Goal: Task Accomplishment & Management: Manage account settings

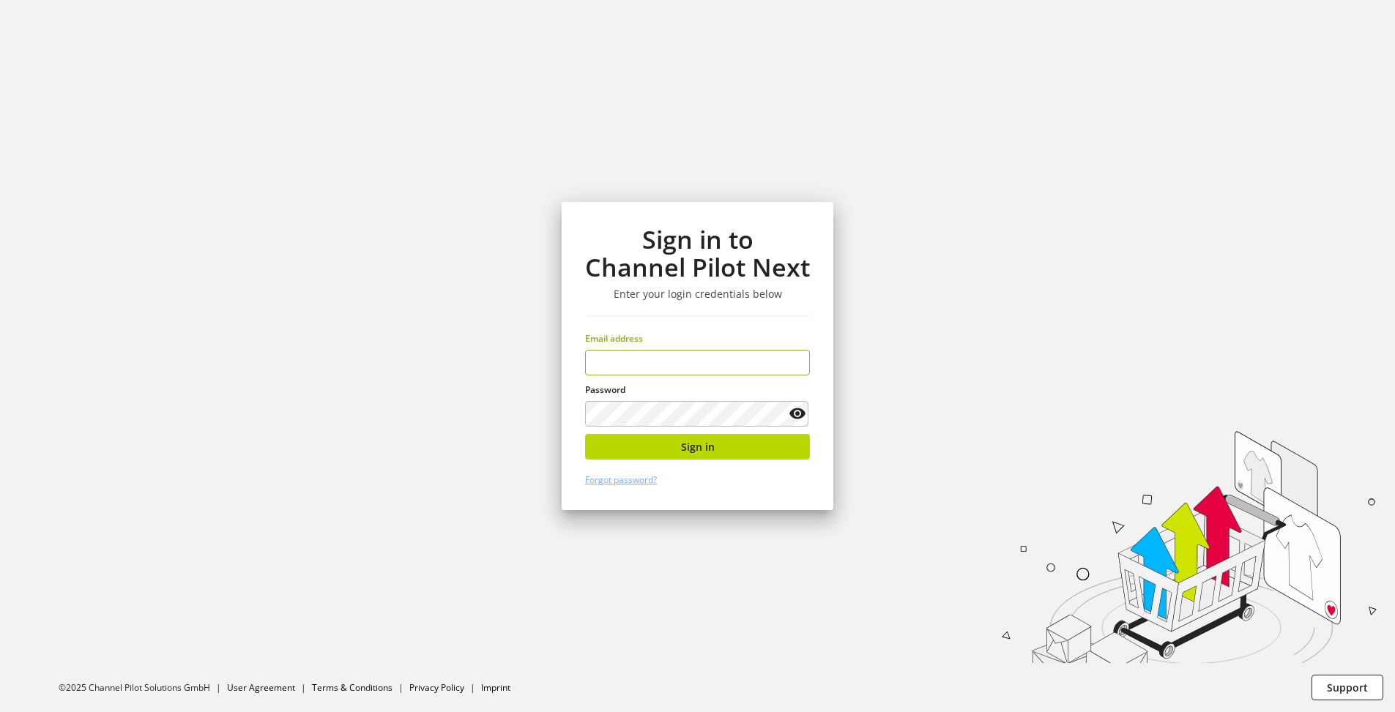
click at [685, 366] on input "email" at bounding box center [697, 363] width 225 height 26
type input "**********"
click at [729, 452] on button "Sign in" at bounding box center [697, 447] width 225 height 26
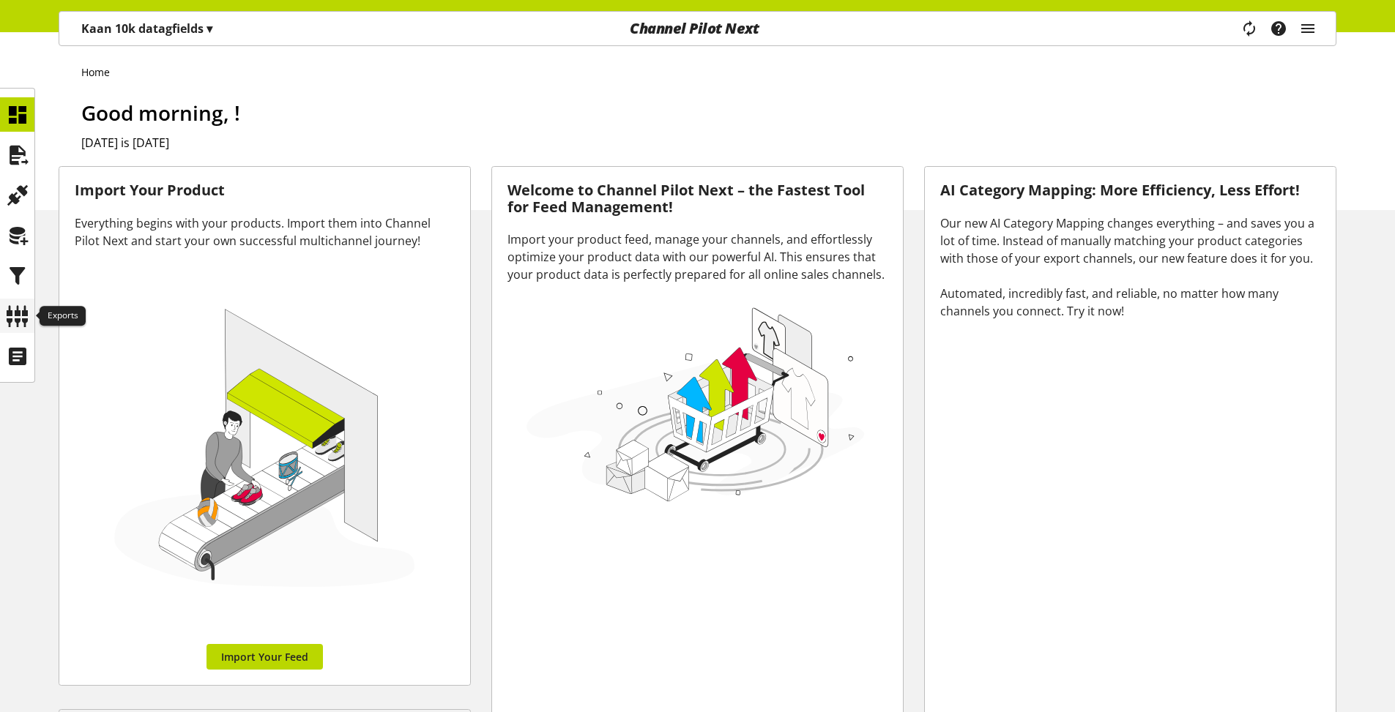
click at [20, 313] on icon at bounding box center [17, 316] width 23 height 29
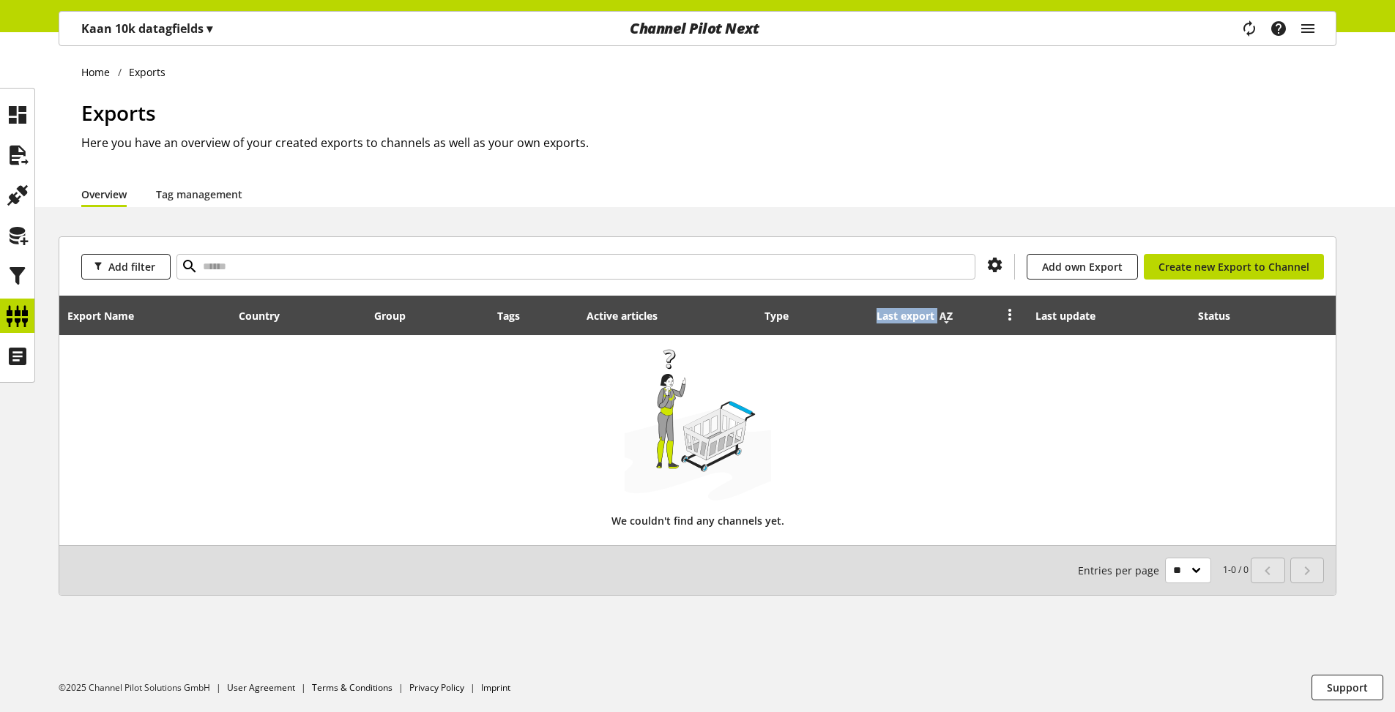
drag, startPoint x: 876, startPoint y: 316, endPoint x: 950, endPoint y: 326, distance: 74.6
click at [949, 324] on div "Last export" at bounding box center [912, 315] width 72 height 15
click at [155, 270] on button "Add filter" at bounding box center [125, 267] width 89 height 26
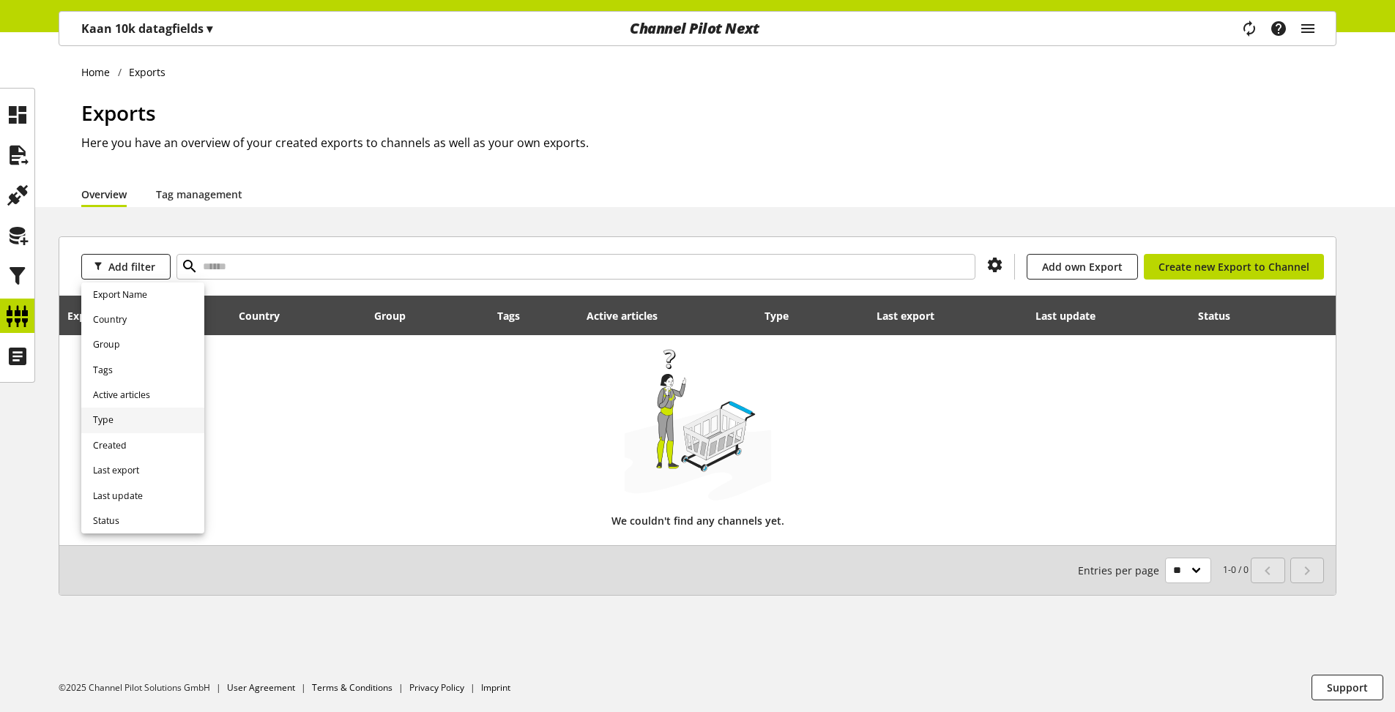
click at [134, 427] on link "Type" at bounding box center [142, 420] width 123 height 25
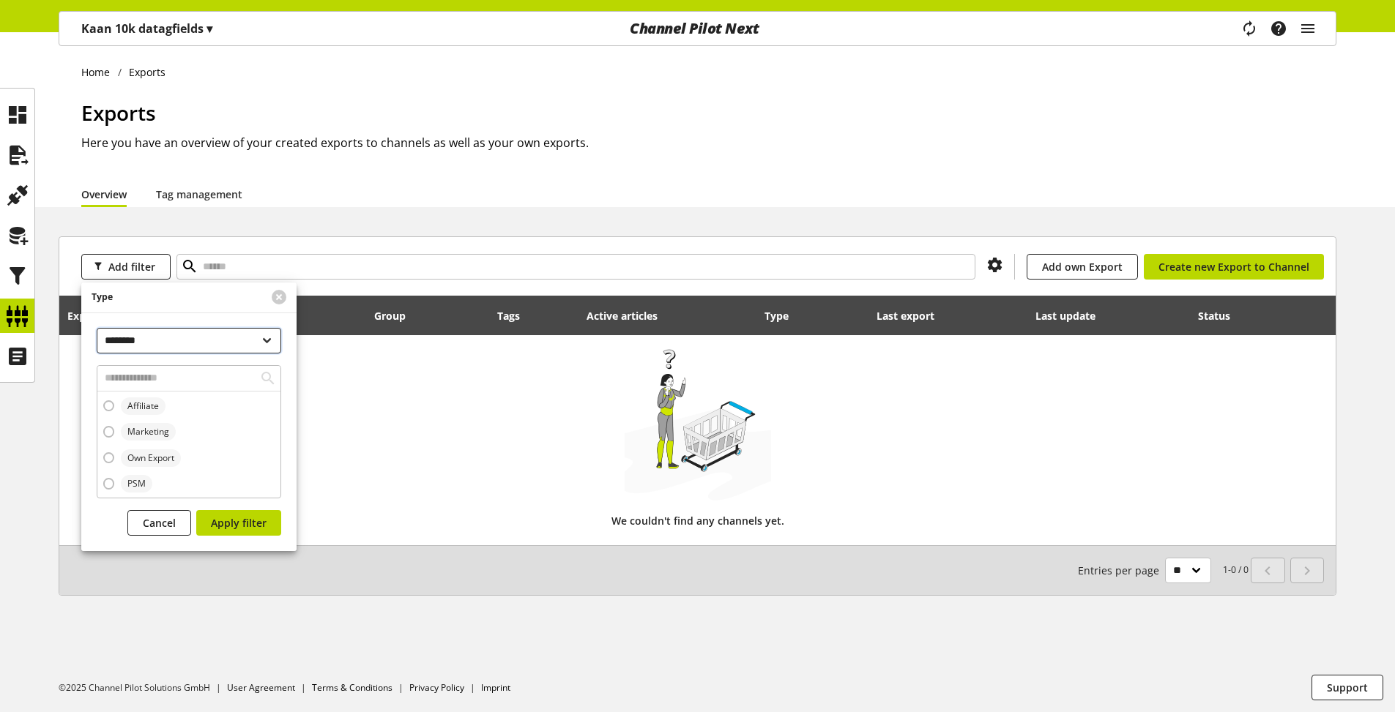
drag, startPoint x: 184, startPoint y: 344, endPoint x: 205, endPoint y: 336, distance: 22.7
click at [204, 336] on select "**********" at bounding box center [189, 341] width 184 height 26
click at [140, 272] on span "Add filter" at bounding box center [131, 266] width 47 height 15
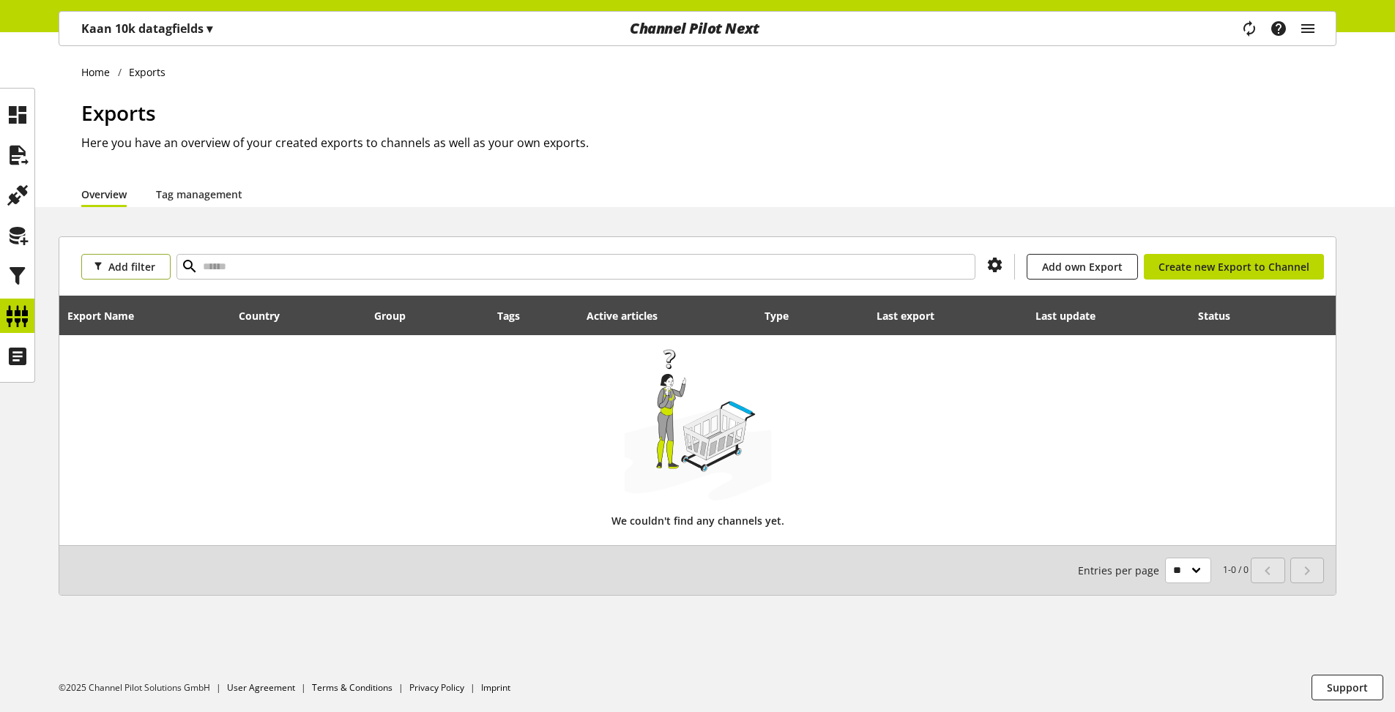
click at [140, 272] on span "Add filter" at bounding box center [131, 266] width 47 height 15
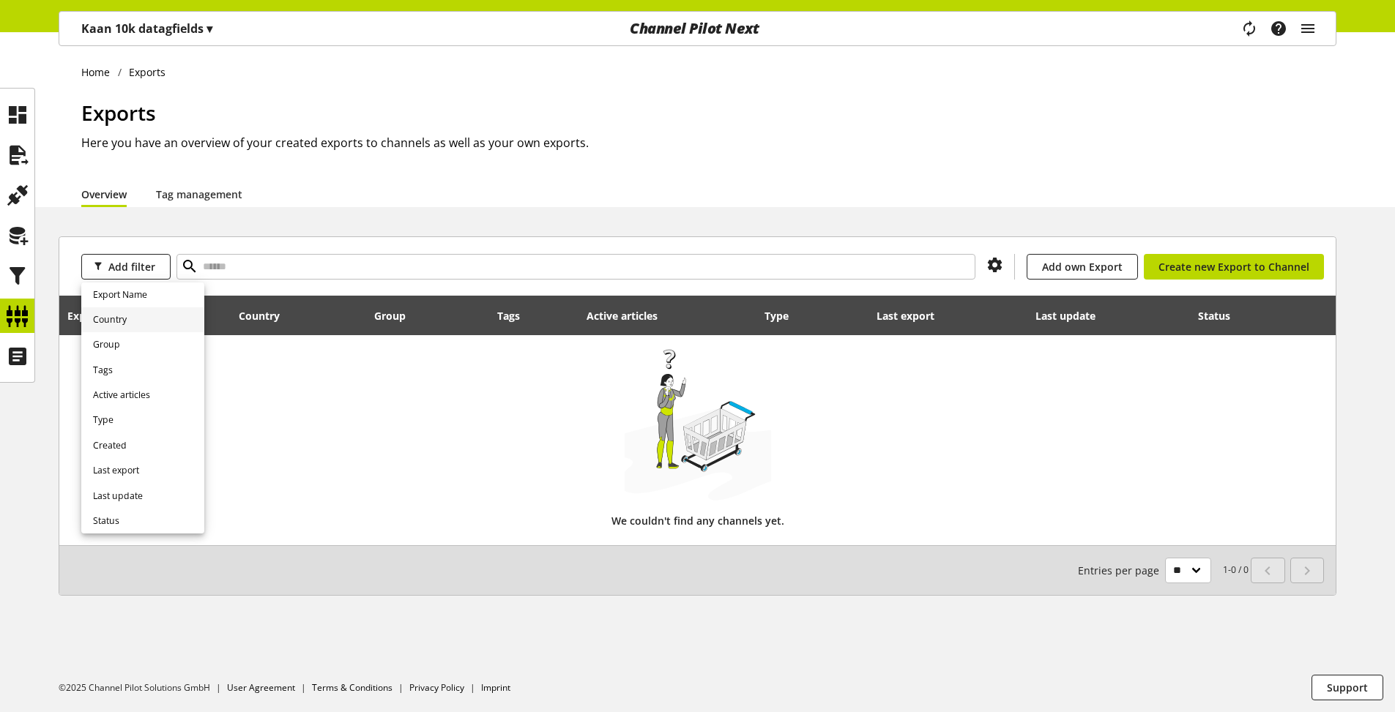
click at [131, 321] on link "Country" at bounding box center [142, 319] width 123 height 25
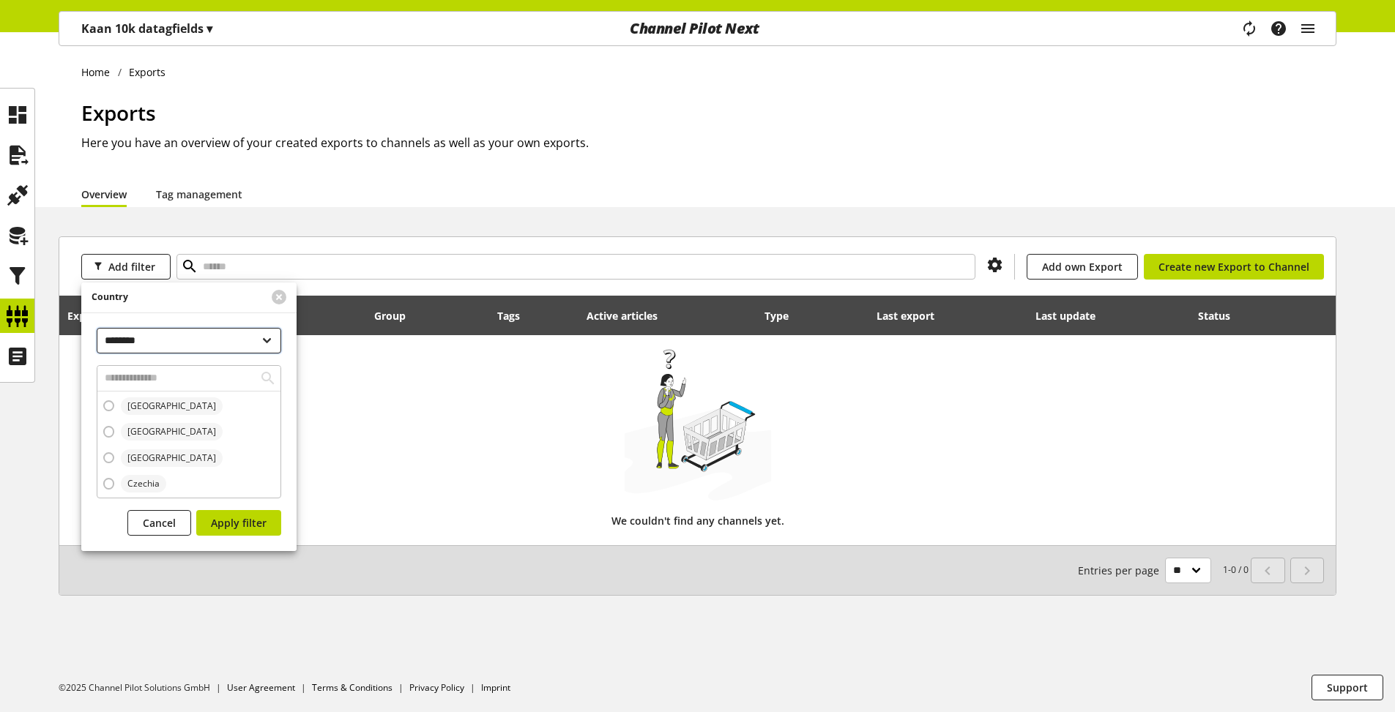
drag, startPoint x: 183, startPoint y: 339, endPoint x: 191, endPoint y: 340, distance: 8.2
click at [191, 340] on select "**********" at bounding box center [189, 341] width 184 height 26
drag, startPoint x: 181, startPoint y: 337, endPoint x: 207, endPoint y: 341, distance: 26.6
click at [207, 341] on select "**********" at bounding box center [189, 341] width 184 height 26
click at [146, 428] on span "[GEOGRAPHIC_DATA]" at bounding box center [171, 431] width 89 height 13
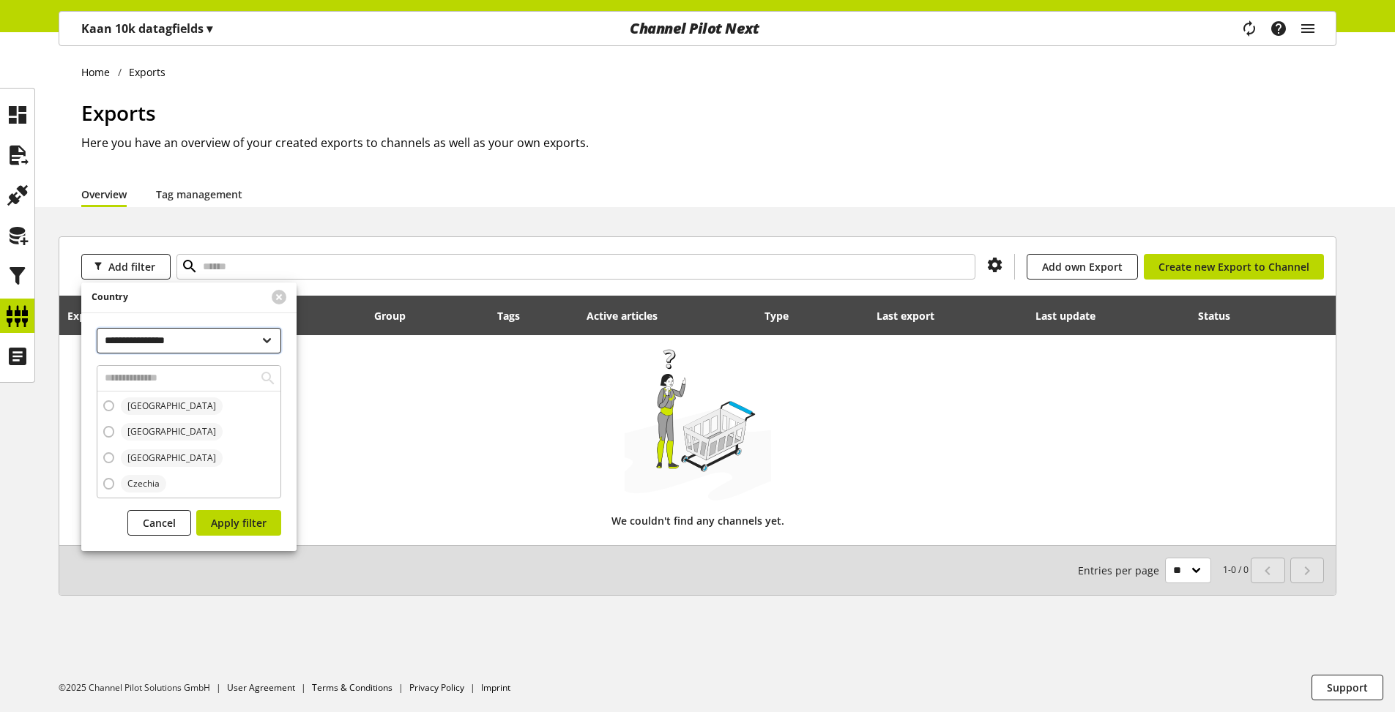
click at [97, 328] on select "**********" at bounding box center [189, 341] width 184 height 26
click at [115, 458] on span "[GEOGRAPHIC_DATA]" at bounding box center [168, 458] width 108 height 18
click at [102, 422] on div "[GEOGRAPHIC_DATA] [GEOGRAPHIC_DATA] [GEOGRAPHIC_DATA] [GEOGRAPHIC_DATA] [GEOGRA…" at bounding box center [188, 445] width 183 height 106
click at [111, 433] on span at bounding box center [108, 431] width 11 height 11
click at [97, 328] on select "**********" at bounding box center [189, 341] width 184 height 26
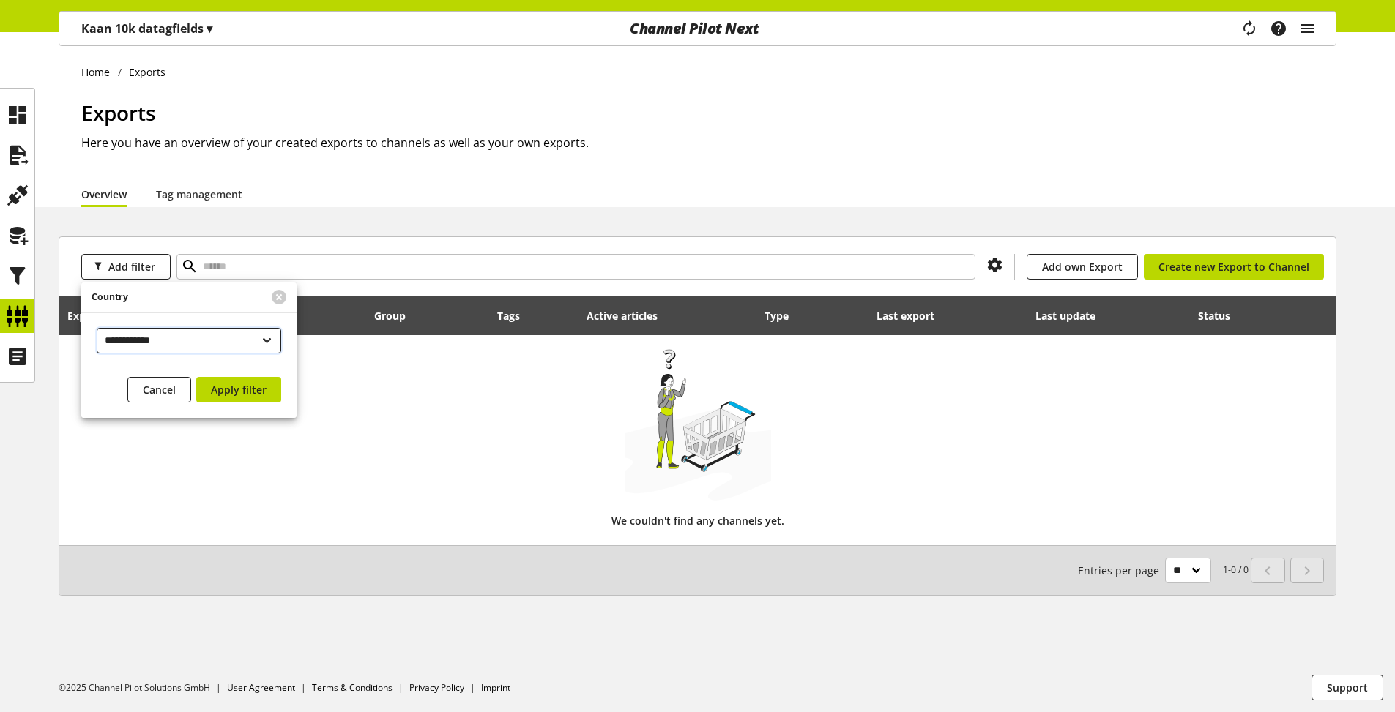
select select "********"
click at [97, 328] on select "**********" at bounding box center [189, 341] width 184 height 26
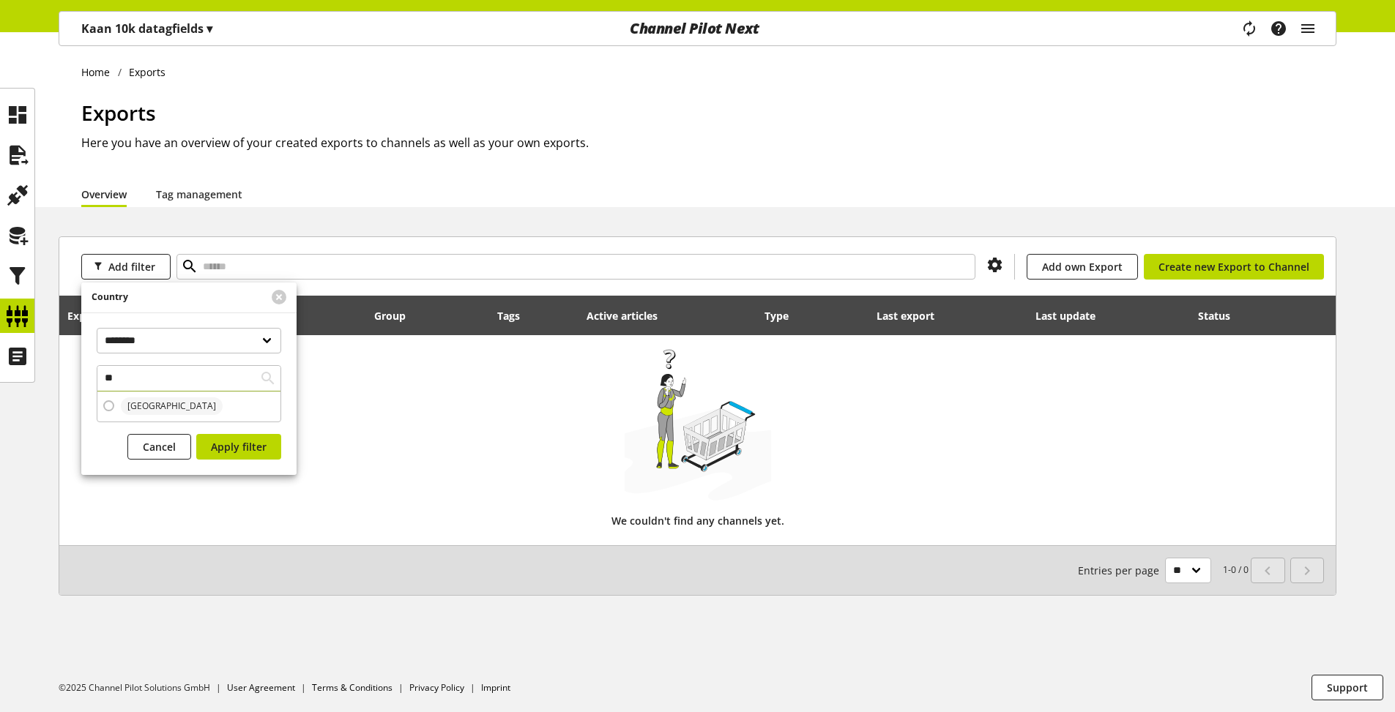
type input "*"
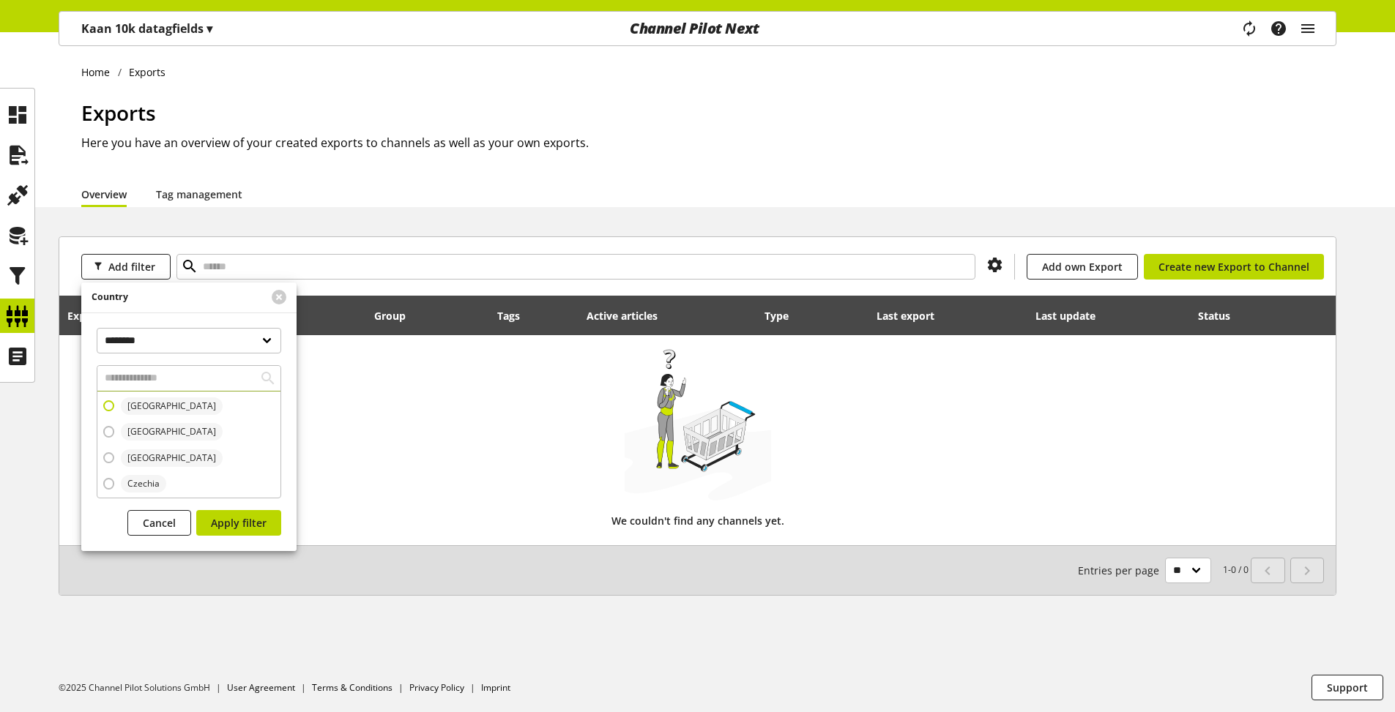
click at [108, 403] on span at bounding box center [108, 405] width 11 height 11
click at [110, 436] on span at bounding box center [108, 431] width 11 height 11
click at [106, 408] on span at bounding box center [108, 405] width 11 height 11
click at [113, 430] on span at bounding box center [108, 431] width 11 height 11
click at [156, 523] on span "Cancel" at bounding box center [159, 522] width 33 height 15
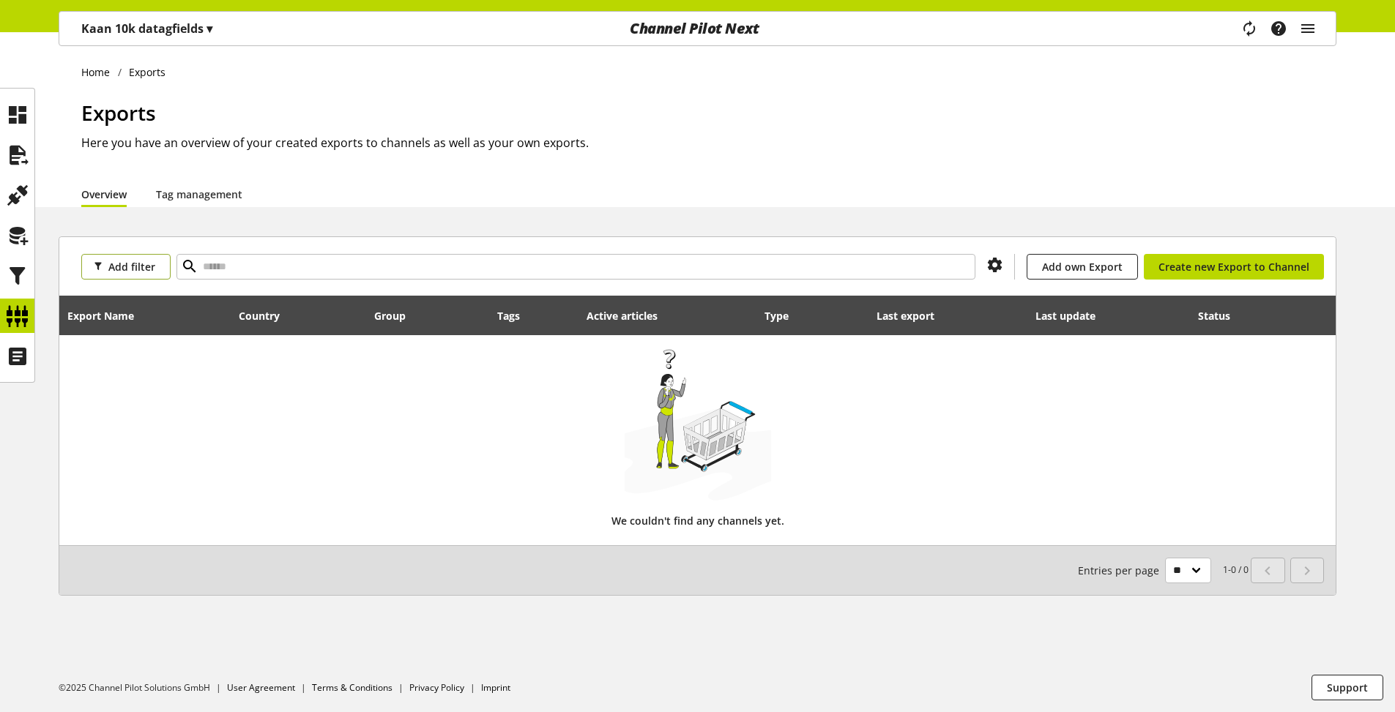
click at [141, 266] on span "Add filter" at bounding box center [131, 266] width 47 height 15
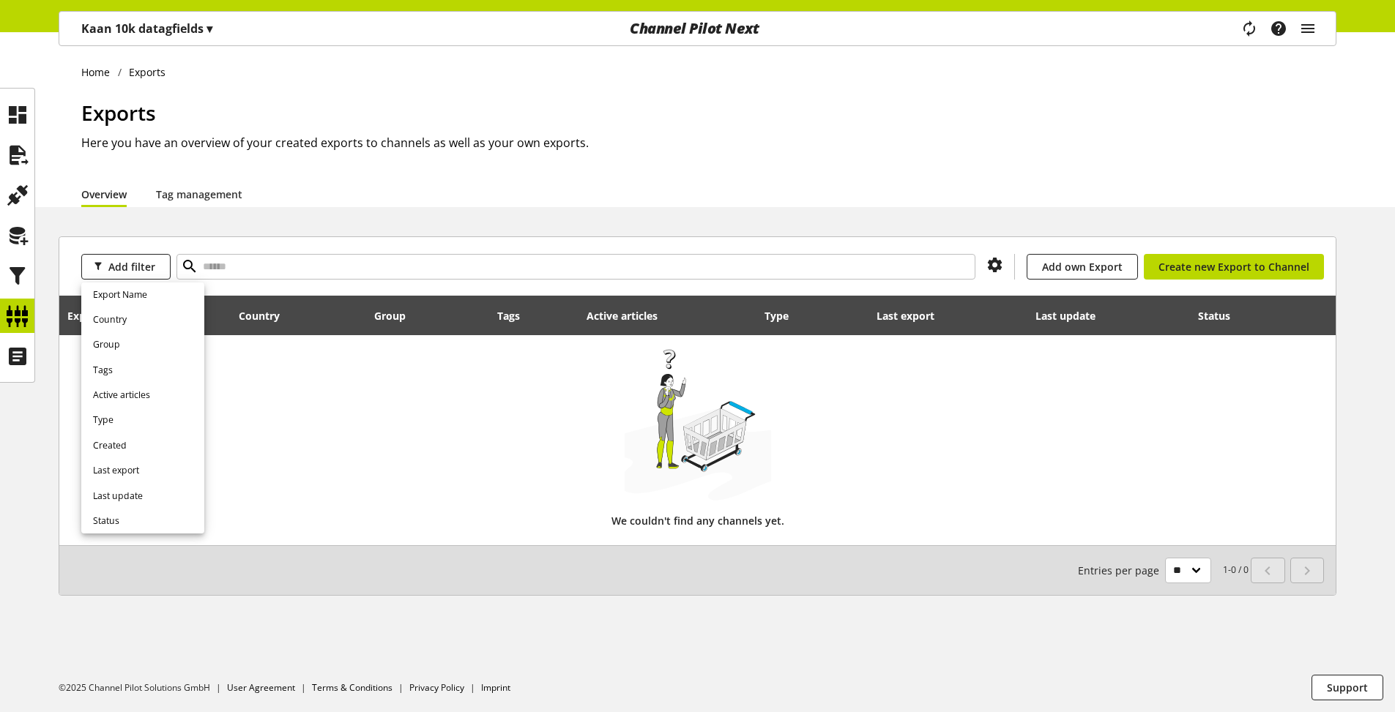
click at [378, 441] on div at bounding box center [697, 420] width 1261 height 161
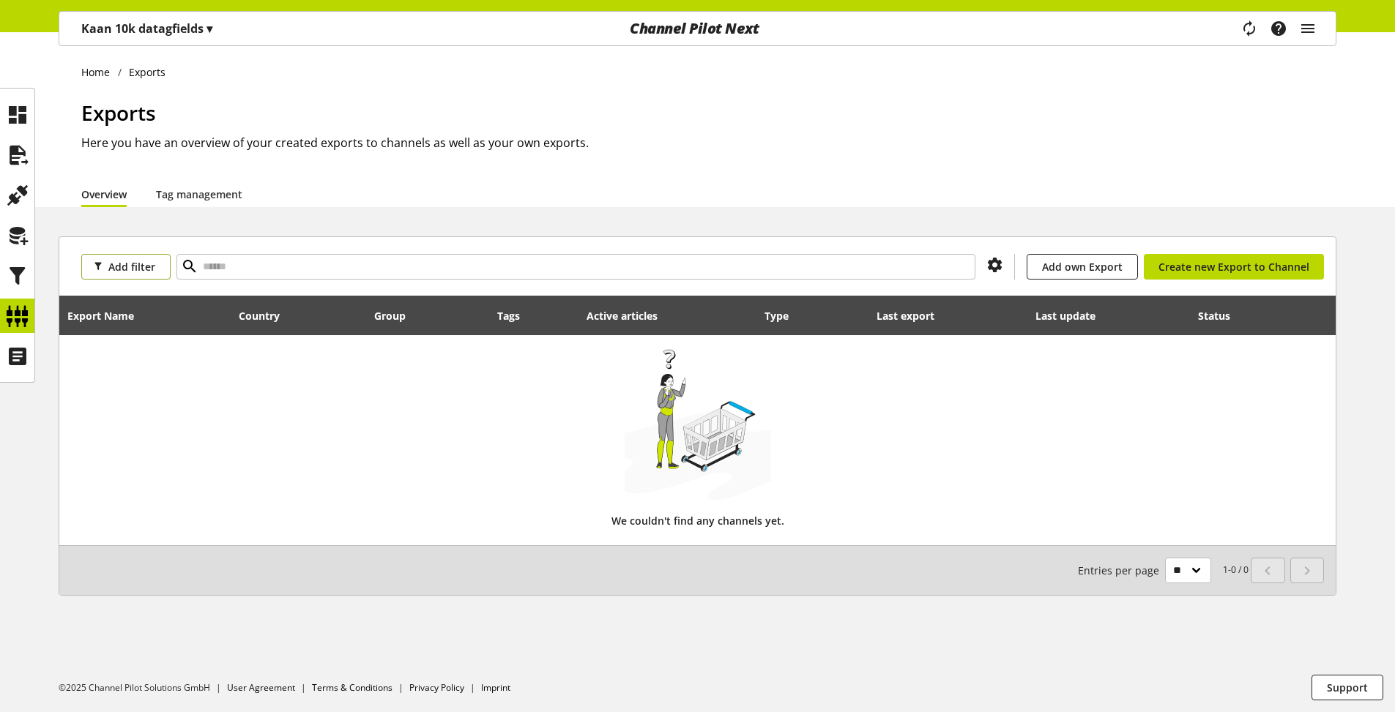
click at [149, 269] on span "Add filter" at bounding box center [131, 266] width 47 height 15
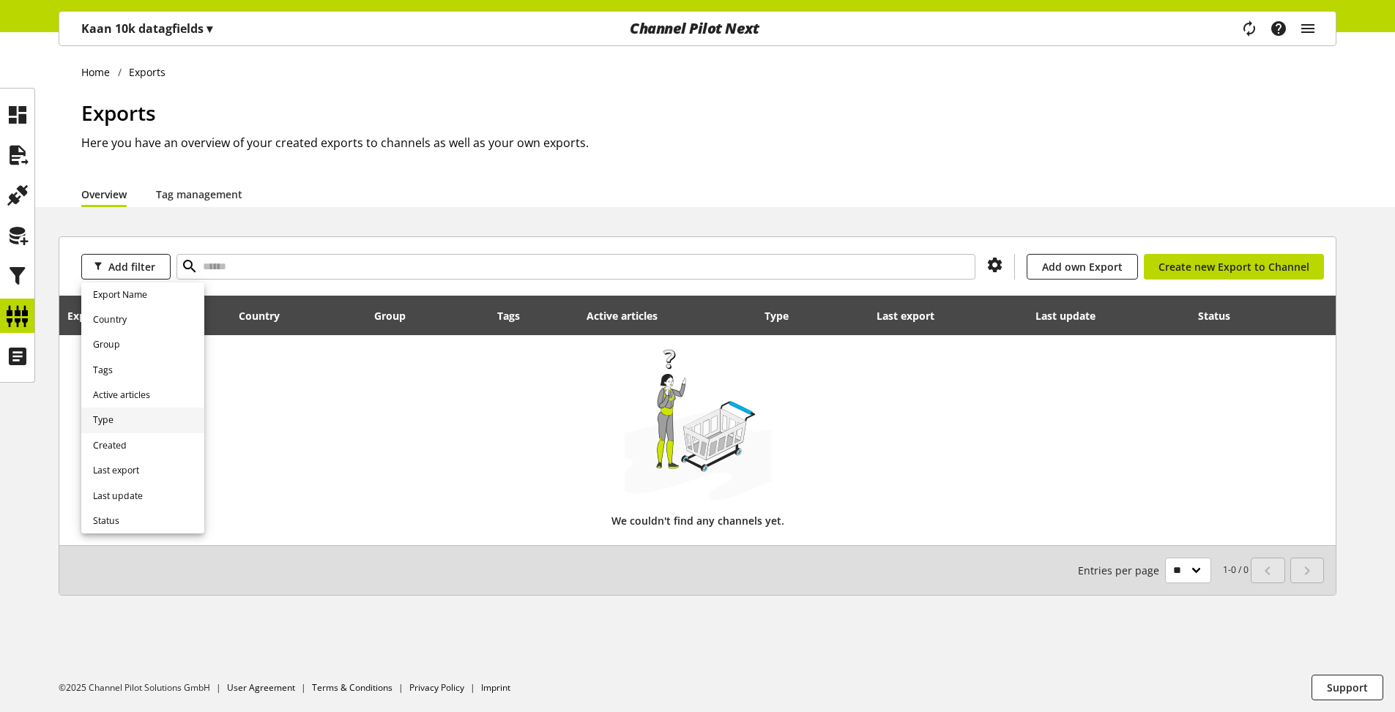
click at [150, 422] on link "Type" at bounding box center [142, 420] width 123 height 25
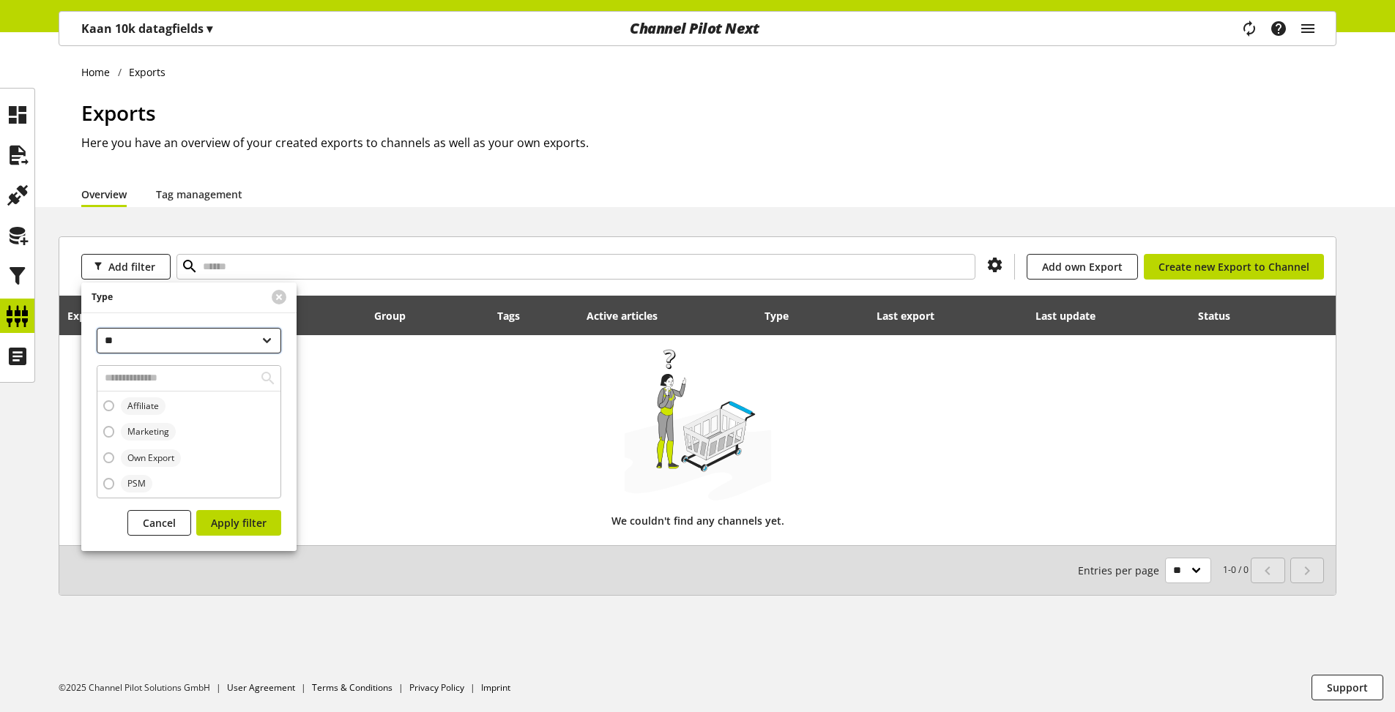
click at [97, 328] on select "**********" at bounding box center [189, 341] width 184 height 26
click at [105, 400] on label "Affiliate" at bounding box center [134, 406] width 62 height 18
click at [108, 438] on label "Marketing" at bounding box center [139, 432] width 72 height 18
click at [109, 407] on span at bounding box center [108, 405] width 11 height 11
click at [97, 328] on select "**********" at bounding box center [189, 341] width 184 height 26
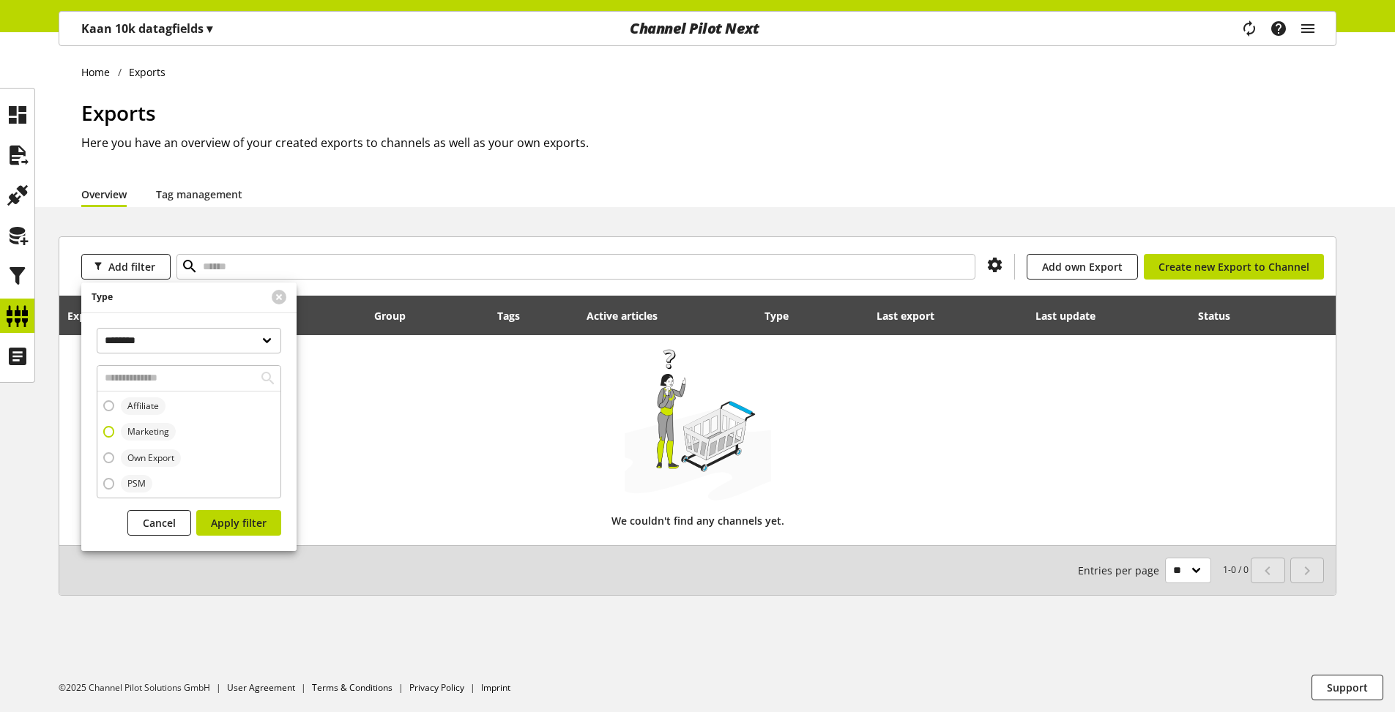
click at [107, 430] on span at bounding box center [108, 431] width 11 height 11
click at [108, 400] on span at bounding box center [108, 405] width 11 height 11
click at [111, 455] on span at bounding box center [108, 457] width 11 height 11
click at [105, 428] on span at bounding box center [108, 431] width 11 height 11
click at [115, 402] on span "Affiliate" at bounding box center [139, 406] width 51 height 18
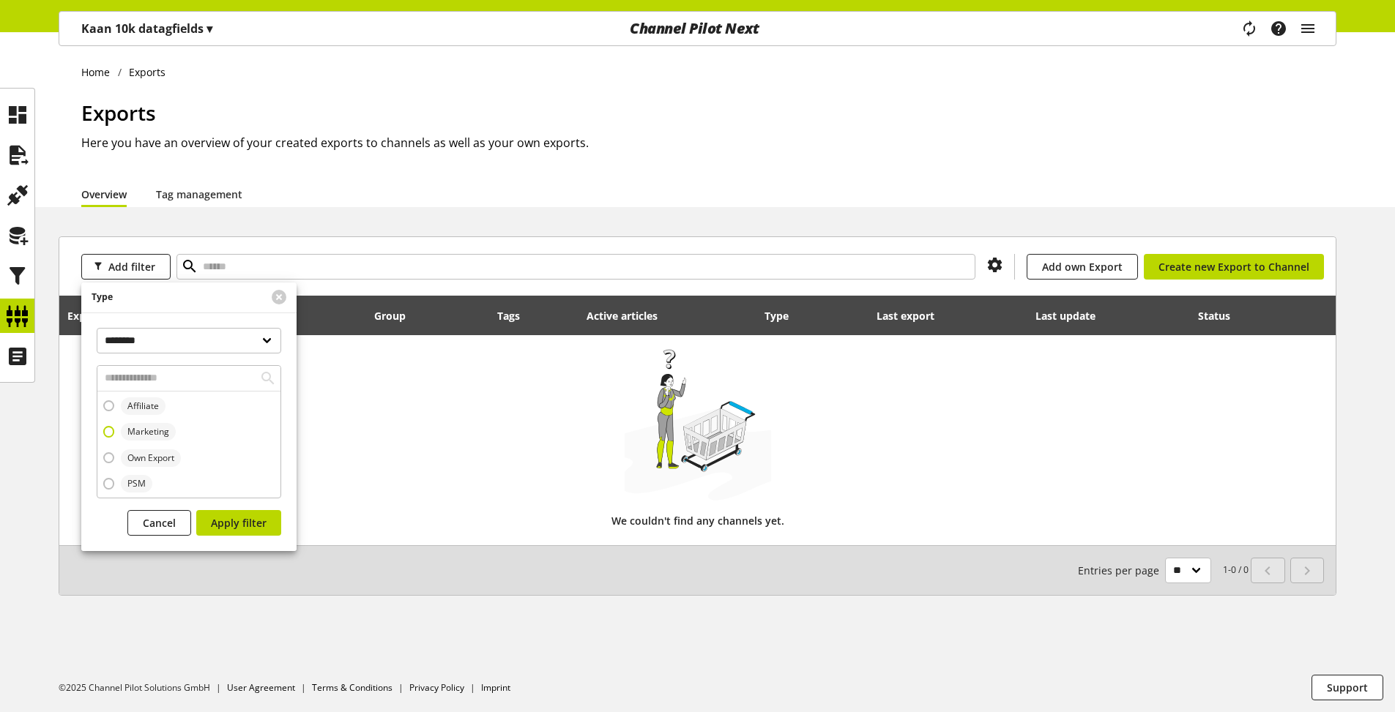
click at [110, 436] on span at bounding box center [108, 431] width 11 height 11
click at [97, 328] on select "**********" at bounding box center [189, 341] width 184 height 26
drag, startPoint x: 105, startPoint y: 408, endPoint x: 111, endPoint y: 421, distance: 14.4
click at [107, 408] on span at bounding box center [108, 405] width 11 height 11
click at [111, 455] on span at bounding box center [108, 457] width 11 height 11
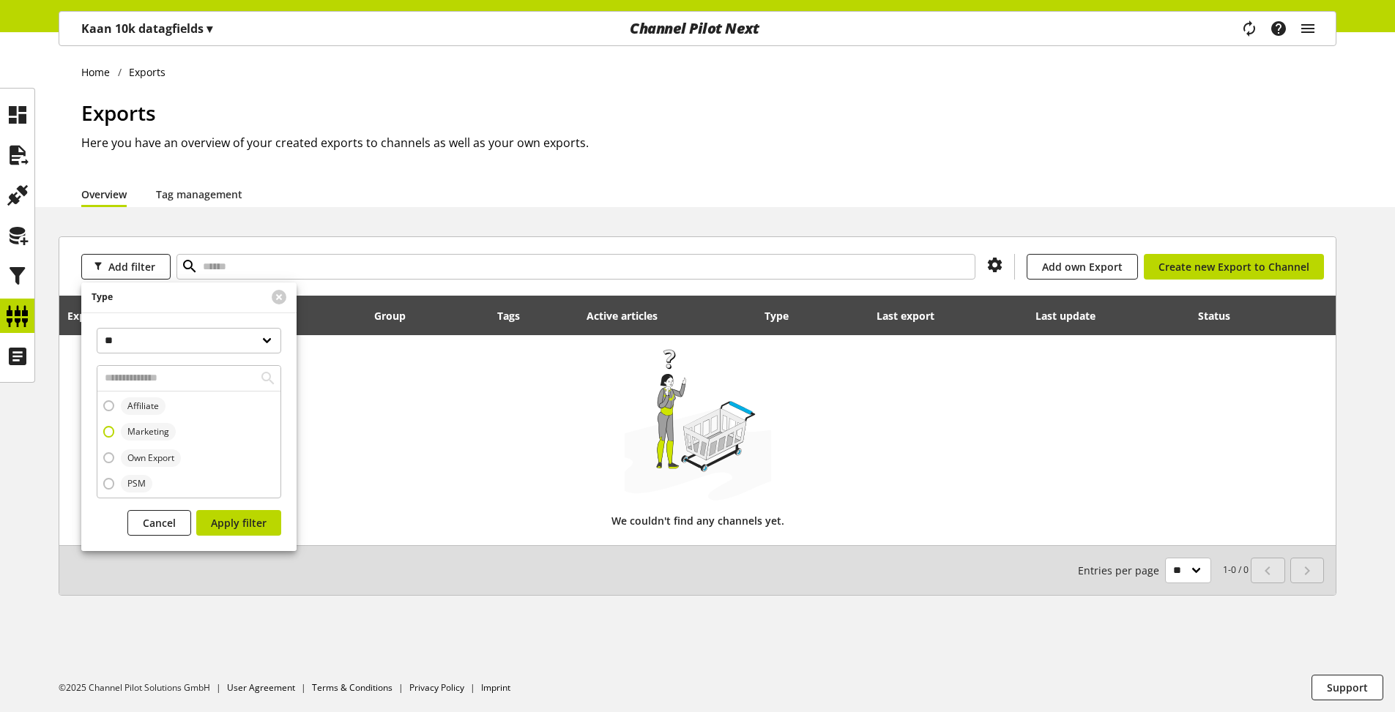
click at [110, 426] on span at bounding box center [108, 431] width 11 height 11
drag, startPoint x: 223, startPoint y: 339, endPoint x: 203, endPoint y: 332, distance: 21.8
click at [203, 332] on select "**********" at bounding box center [189, 341] width 184 height 26
select select "*****"
click at [97, 328] on select "**********" at bounding box center [189, 341] width 184 height 26
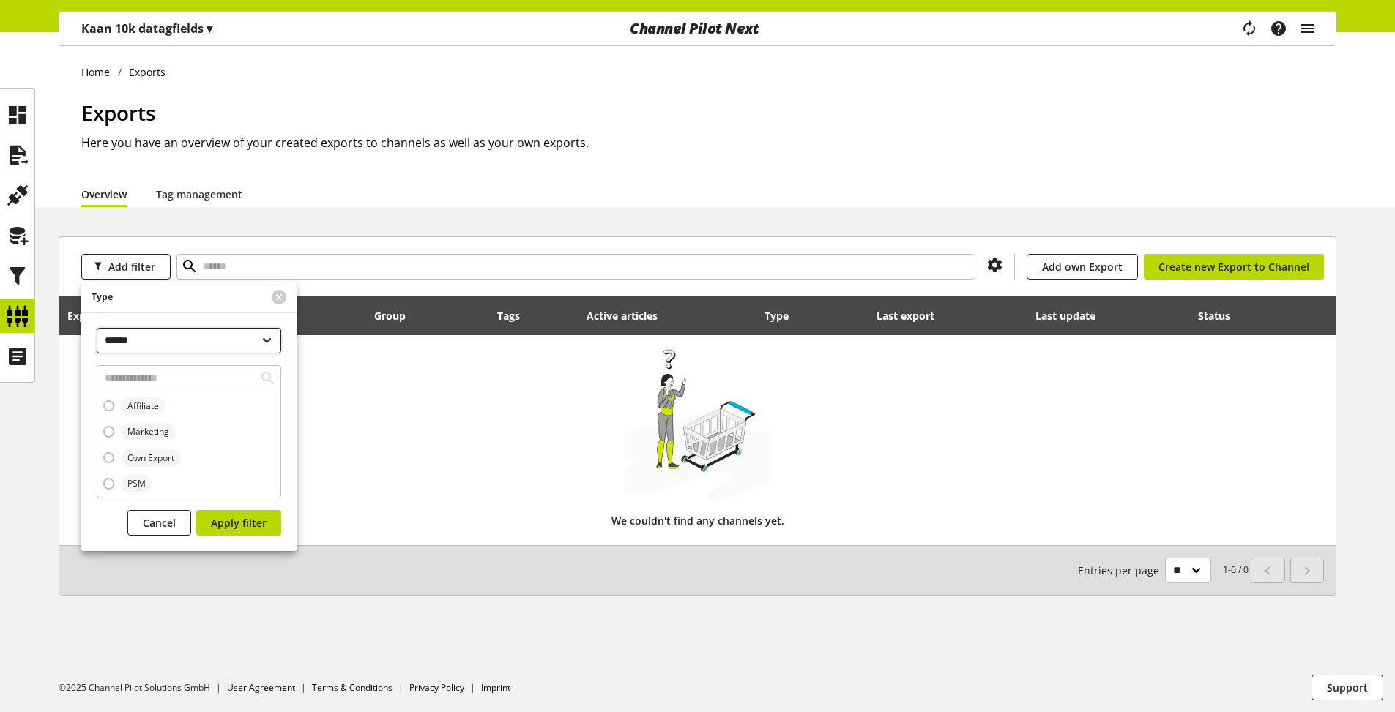
click at [213, 344] on select "**********" at bounding box center [189, 341] width 184 height 26
drag, startPoint x: 280, startPoint y: 299, endPoint x: 234, endPoint y: 340, distance: 61.2
click at [239, 338] on form "**********" at bounding box center [188, 417] width 215 height 269
click at [275, 299] on button at bounding box center [279, 297] width 15 height 15
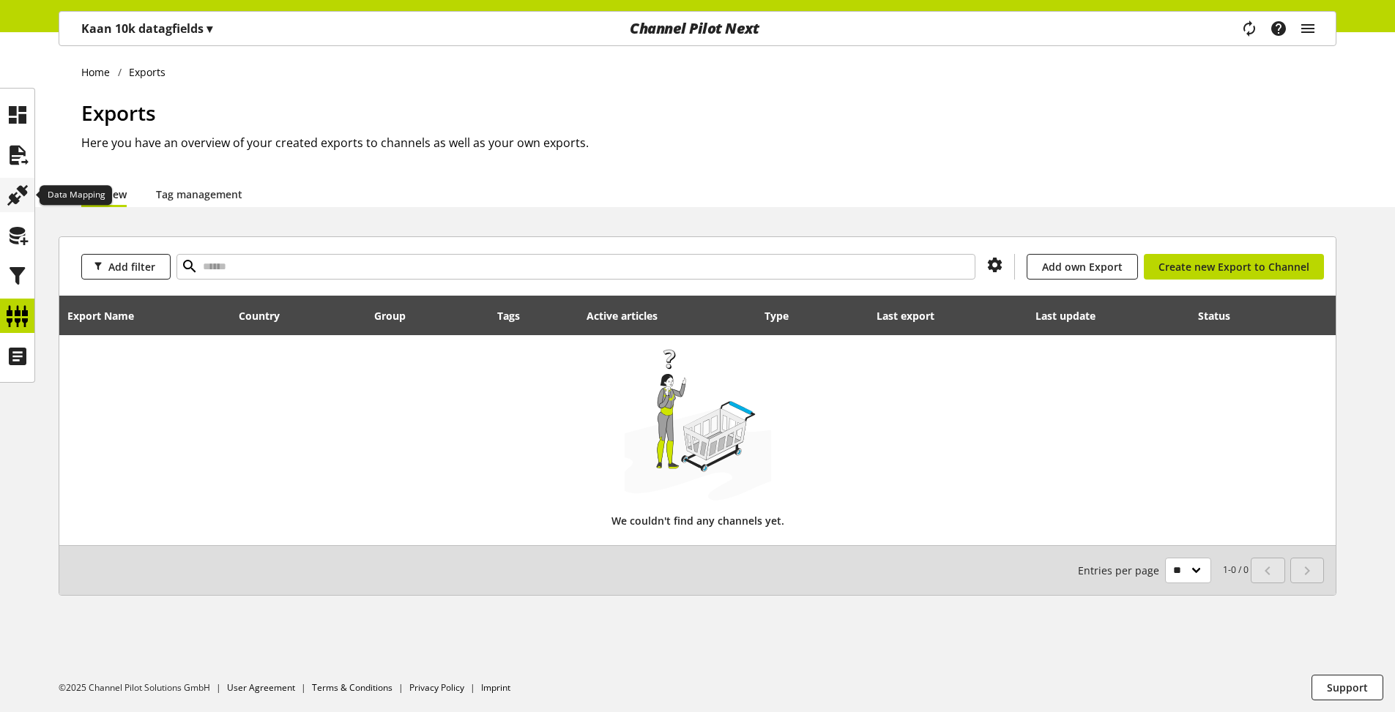
click at [12, 203] on icon at bounding box center [17, 195] width 23 height 29
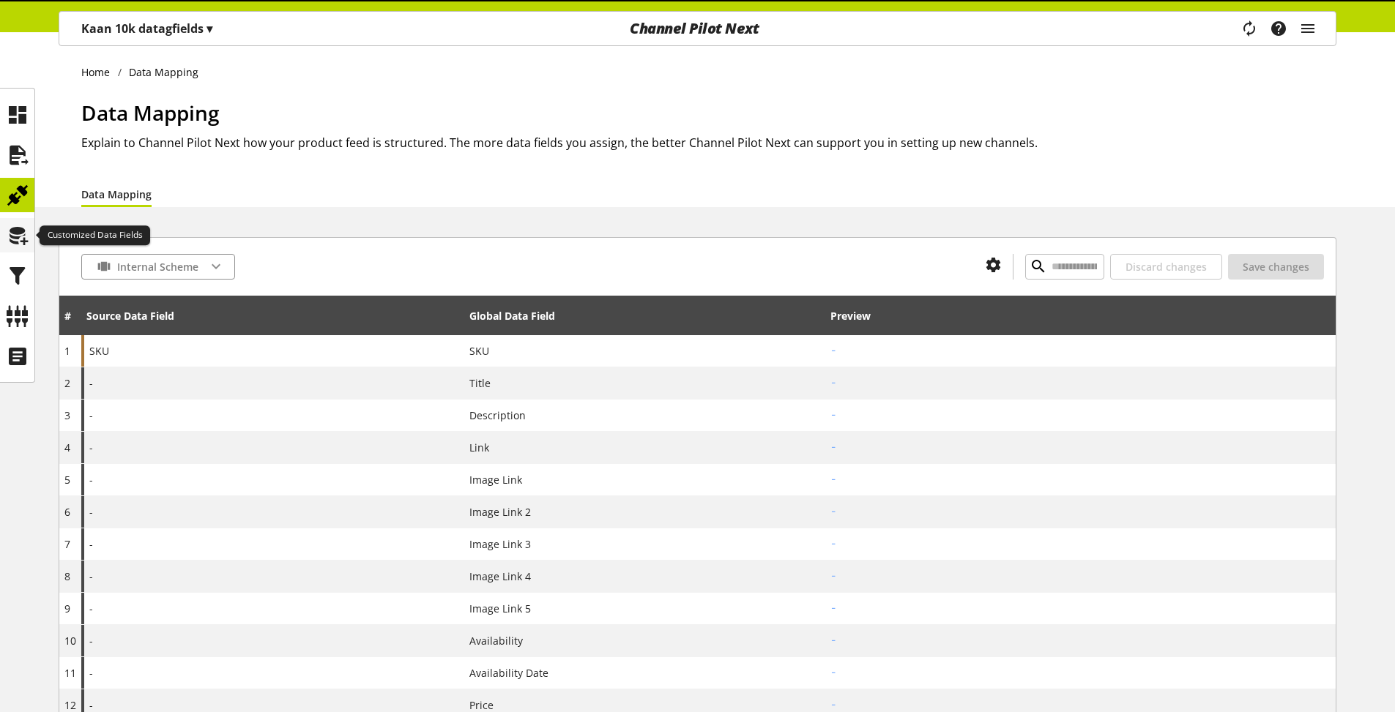
click at [18, 231] on icon at bounding box center [17, 235] width 23 height 29
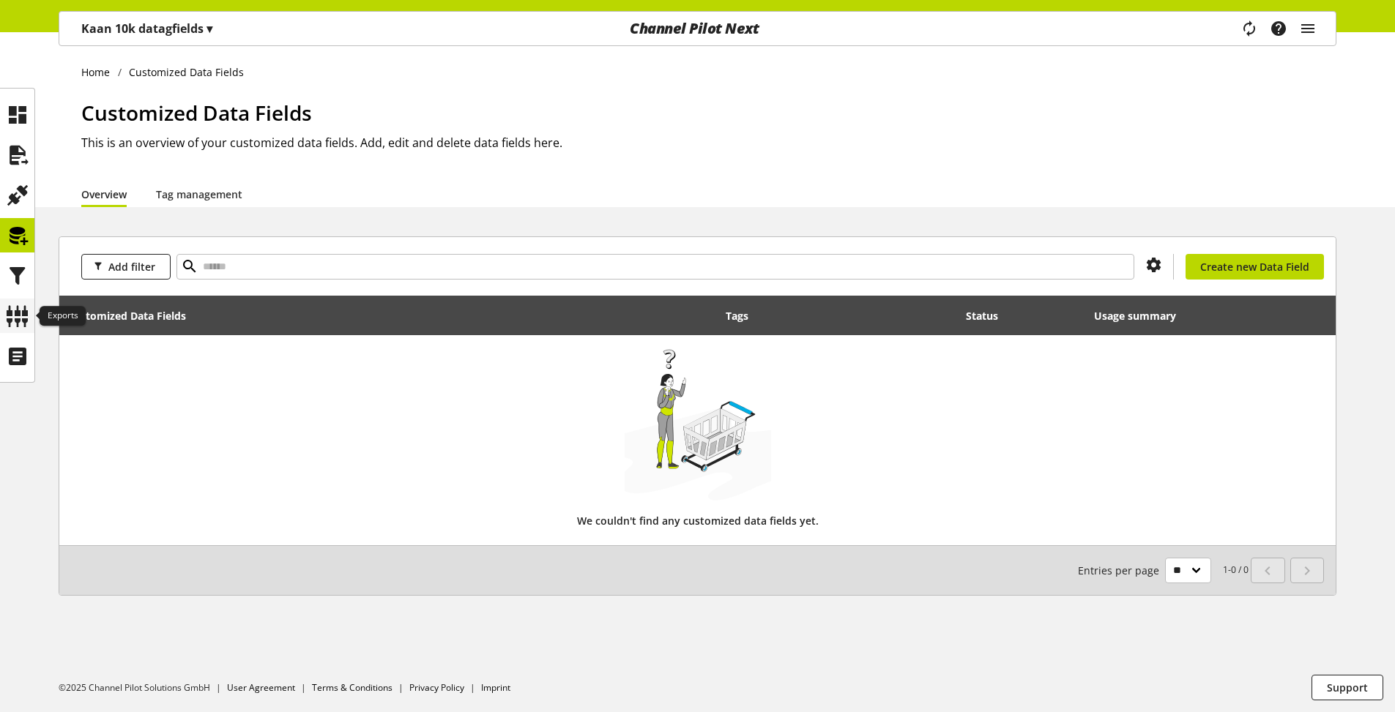
click at [16, 316] on icon at bounding box center [17, 316] width 23 height 29
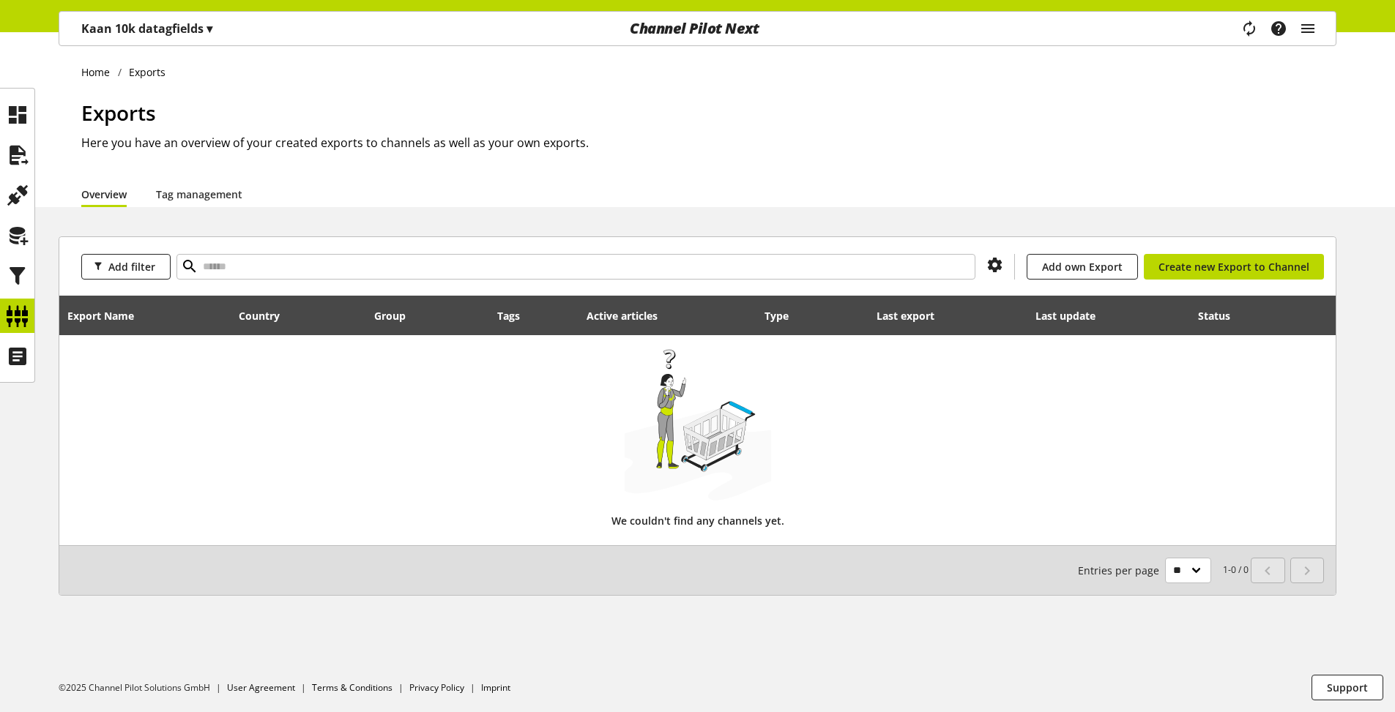
click at [164, 28] on p "Kaan 10k datagfields ▾" at bounding box center [146, 29] width 131 height 18
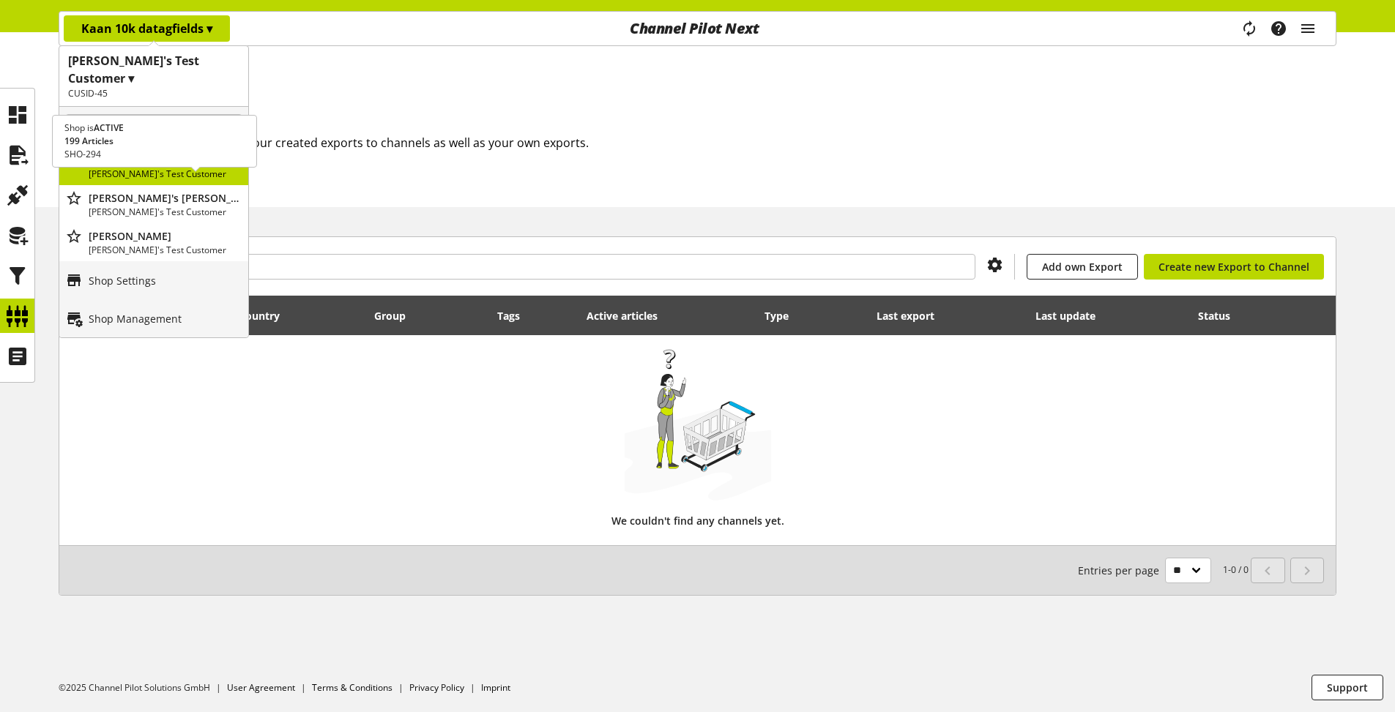
click at [152, 206] on p "[PERSON_NAME]'s Test Customer" at bounding box center [166, 212] width 154 height 13
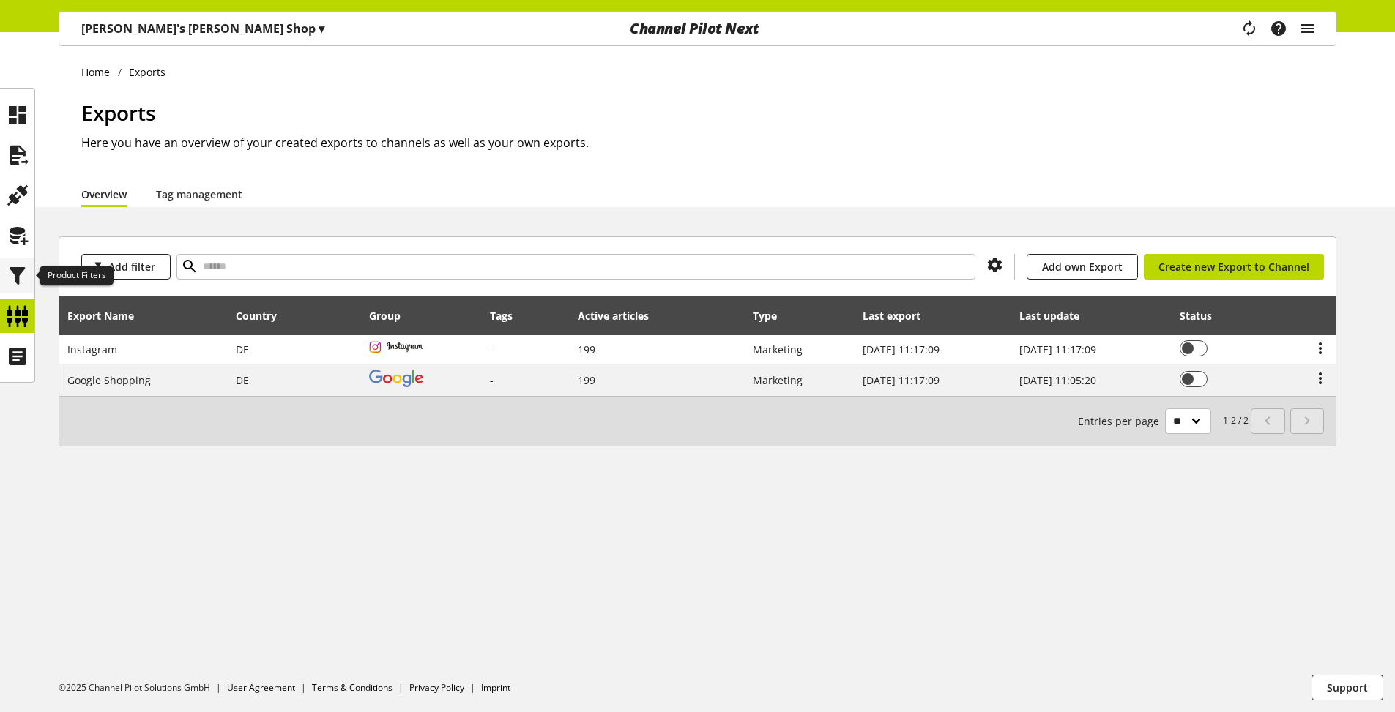
click at [15, 280] on icon at bounding box center [17, 275] width 23 height 29
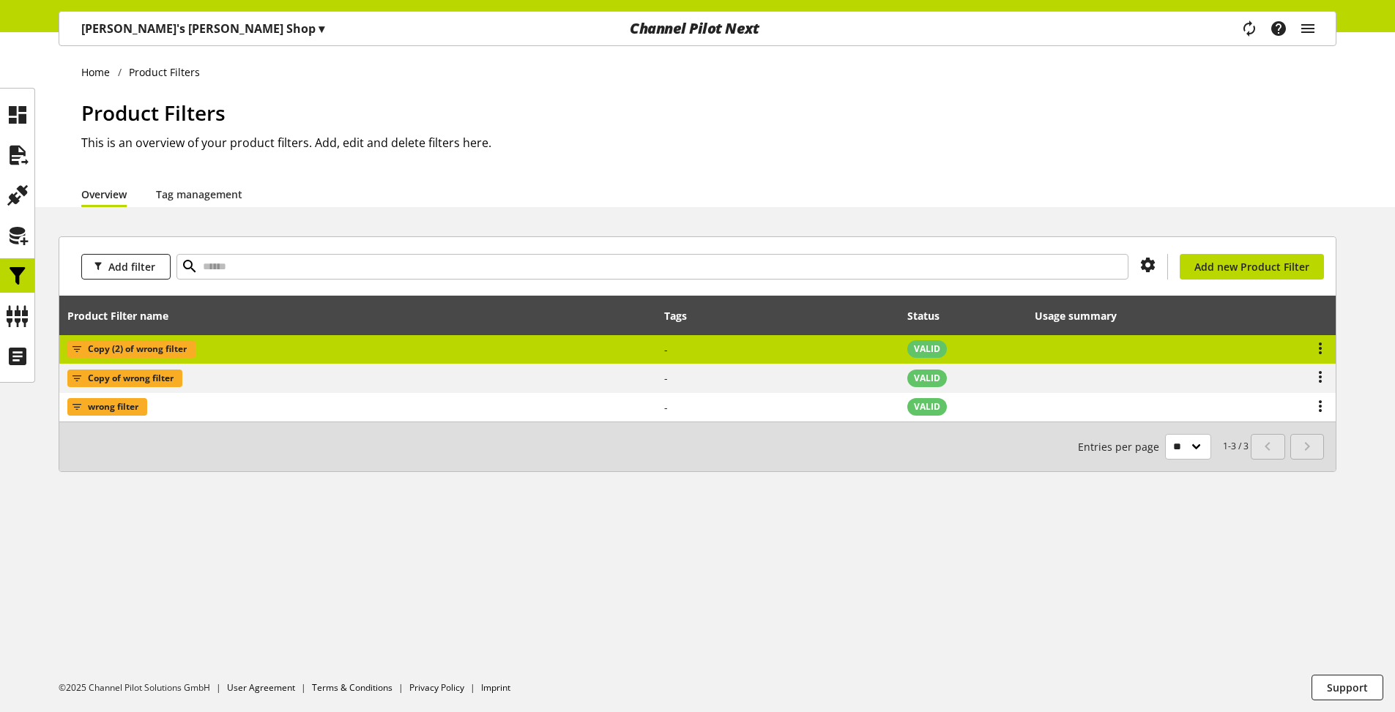
click at [688, 354] on td "-" at bounding box center [778, 349] width 243 height 29
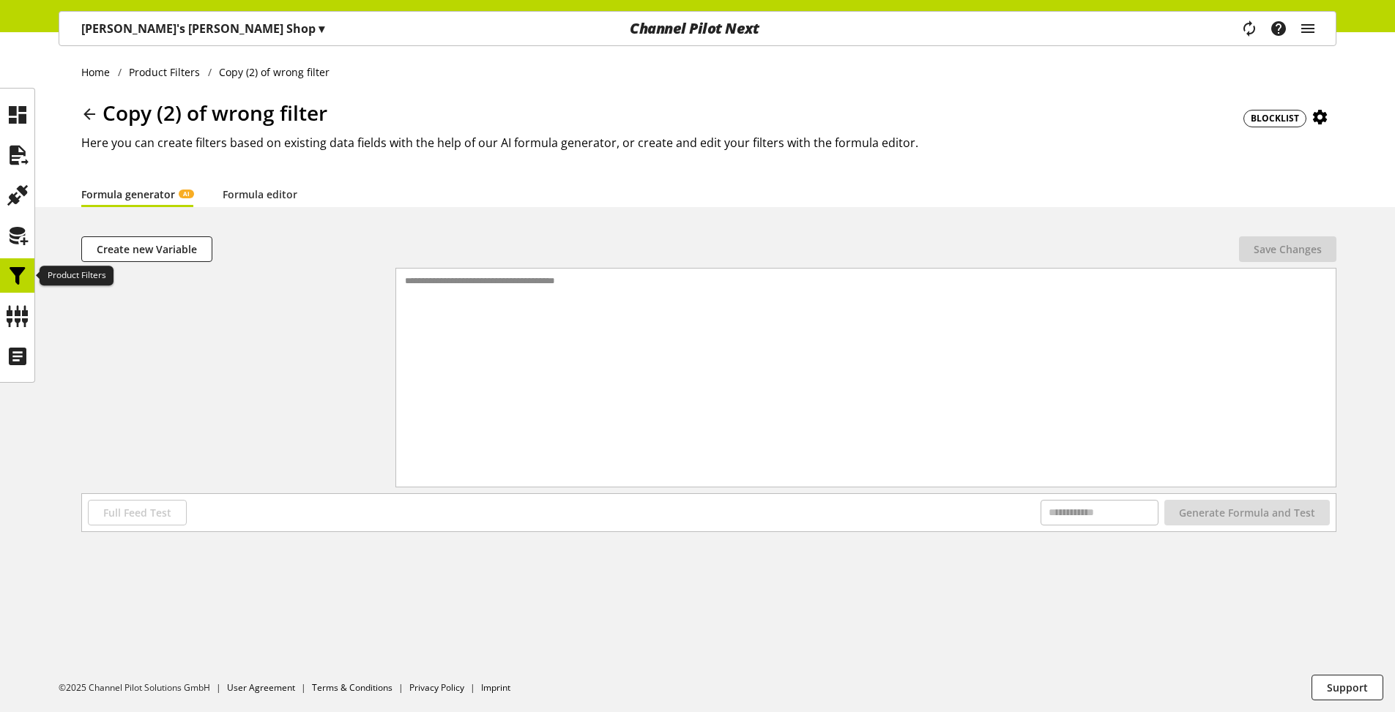
click at [32, 272] on div at bounding box center [17, 275] width 34 height 34
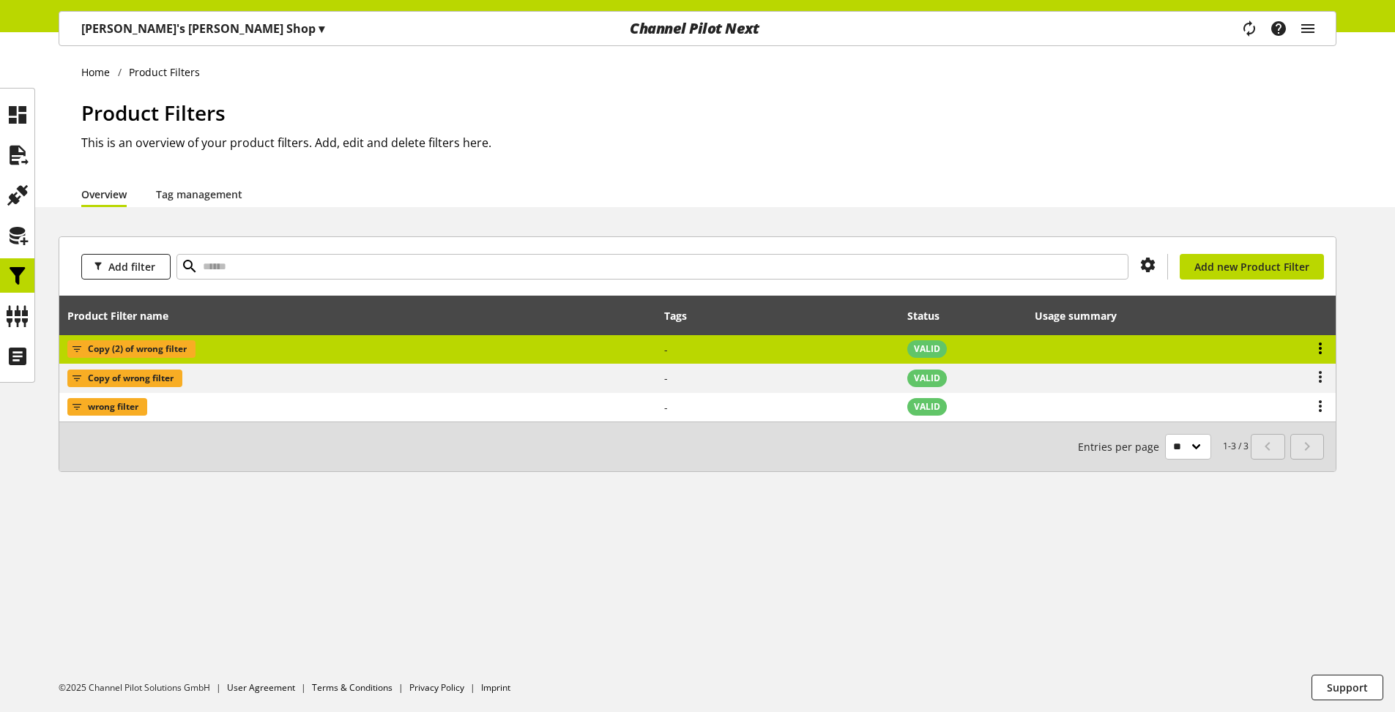
click at [1324, 351] on icon at bounding box center [1320, 348] width 18 height 26
click at [1321, 346] on icon at bounding box center [1320, 348] width 18 height 26
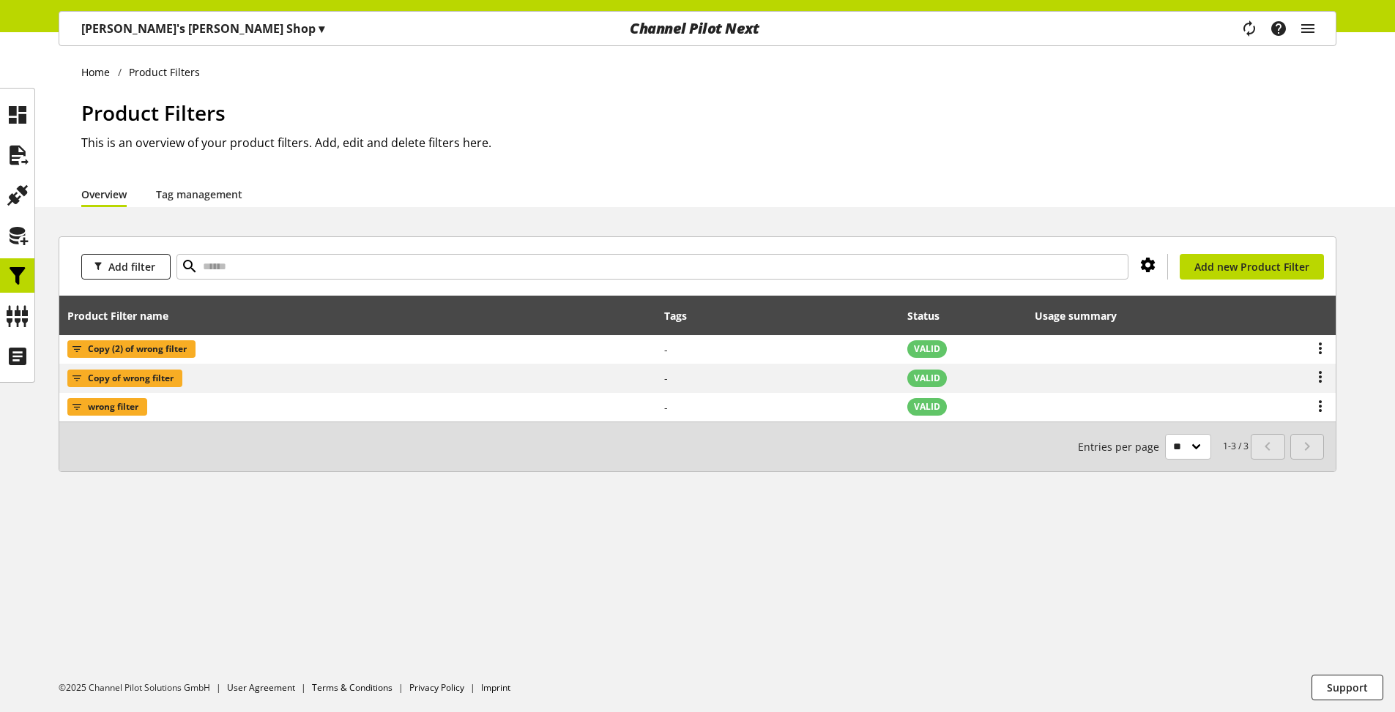
click at [1151, 261] on icon at bounding box center [1148, 265] width 18 height 26
click at [709, 213] on div "Home Product Filters Product Filters This is an overview of your product filter…" at bounding box center [697, 372] width 1395 height 680
click at [199, 197] on link "Tag management" at bounding box center [199, 194] width 86 height 15
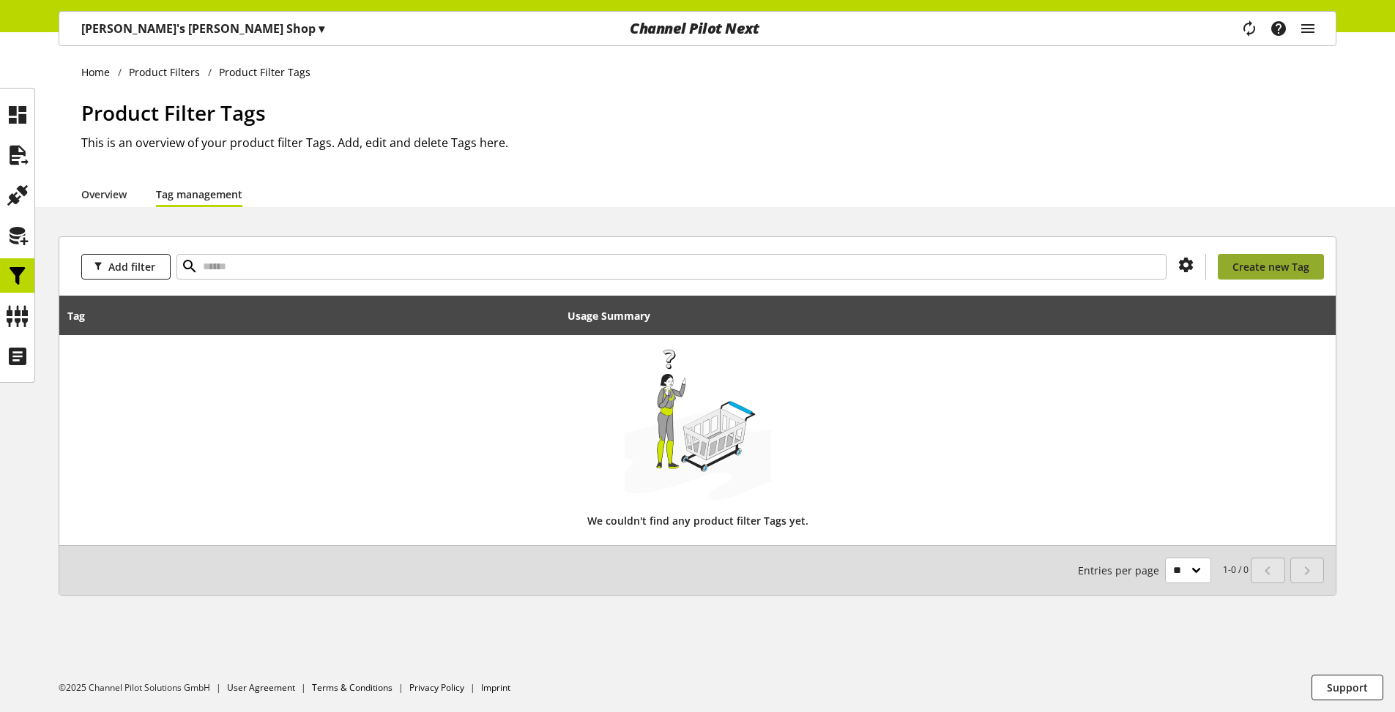
click at [1281, 269] on span "Create new Tag" at bounding box center [1270, 266] width 77 height 15
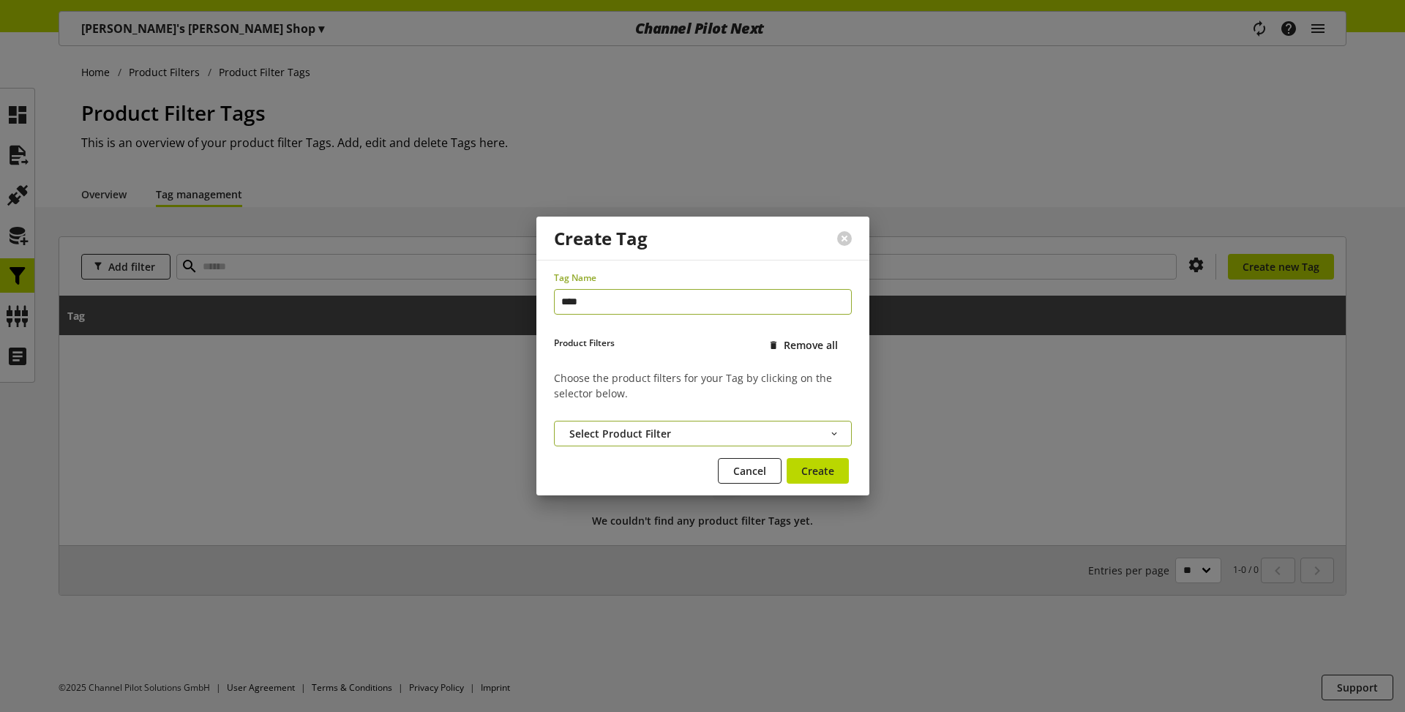
click at [686, 430] on button "Select Product Filter" at bounding box center [703, 434] width 298 height 26
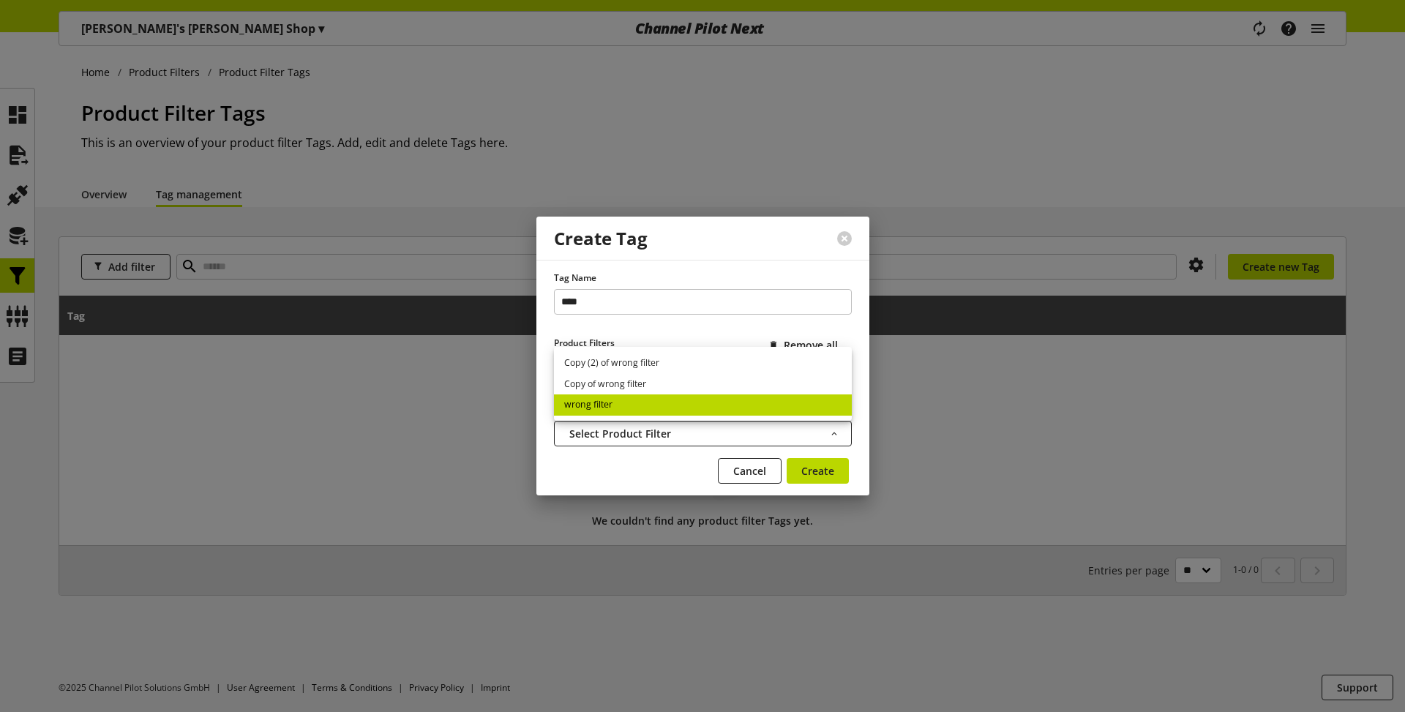
click at [641, 408] on link "wrong filter" at bounding box center [703, 405] width 298 height 21
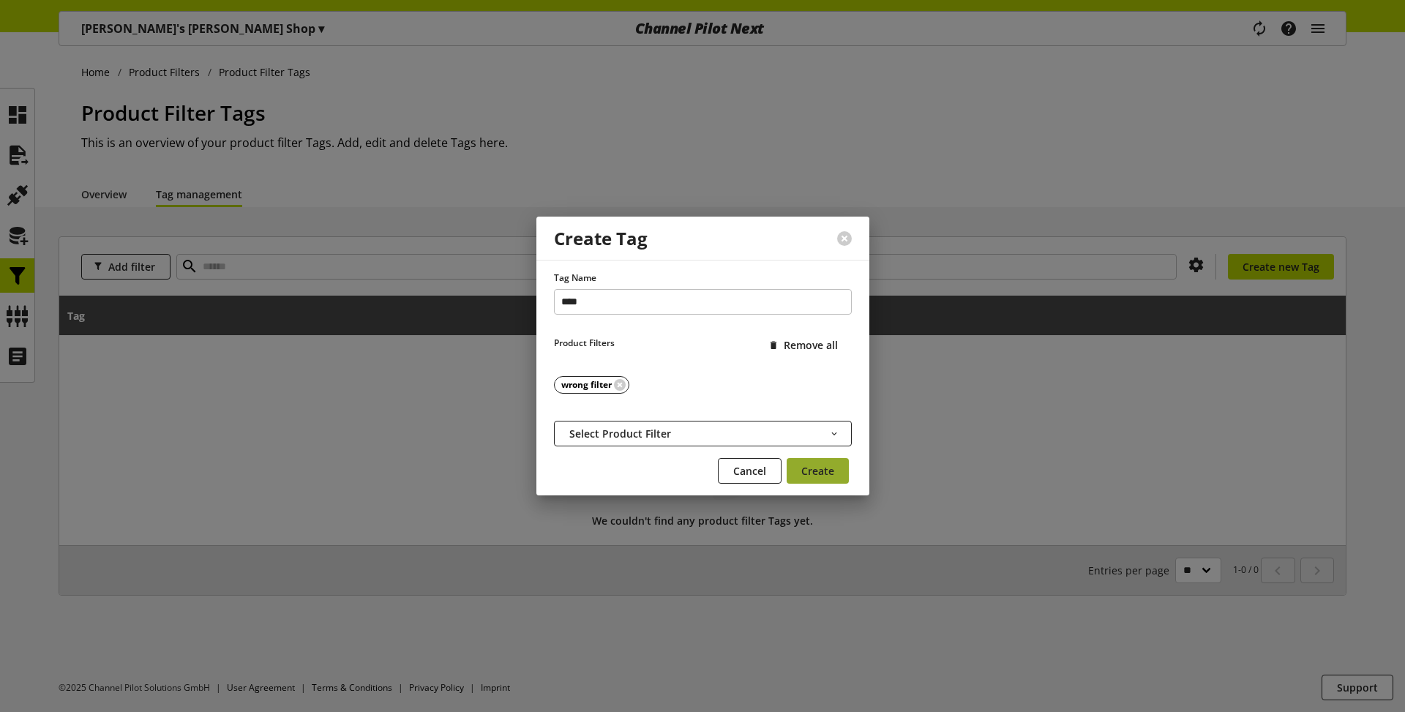
click at [815, 473] on span "Create" at bounding box center [818, 470] width 33 height 15
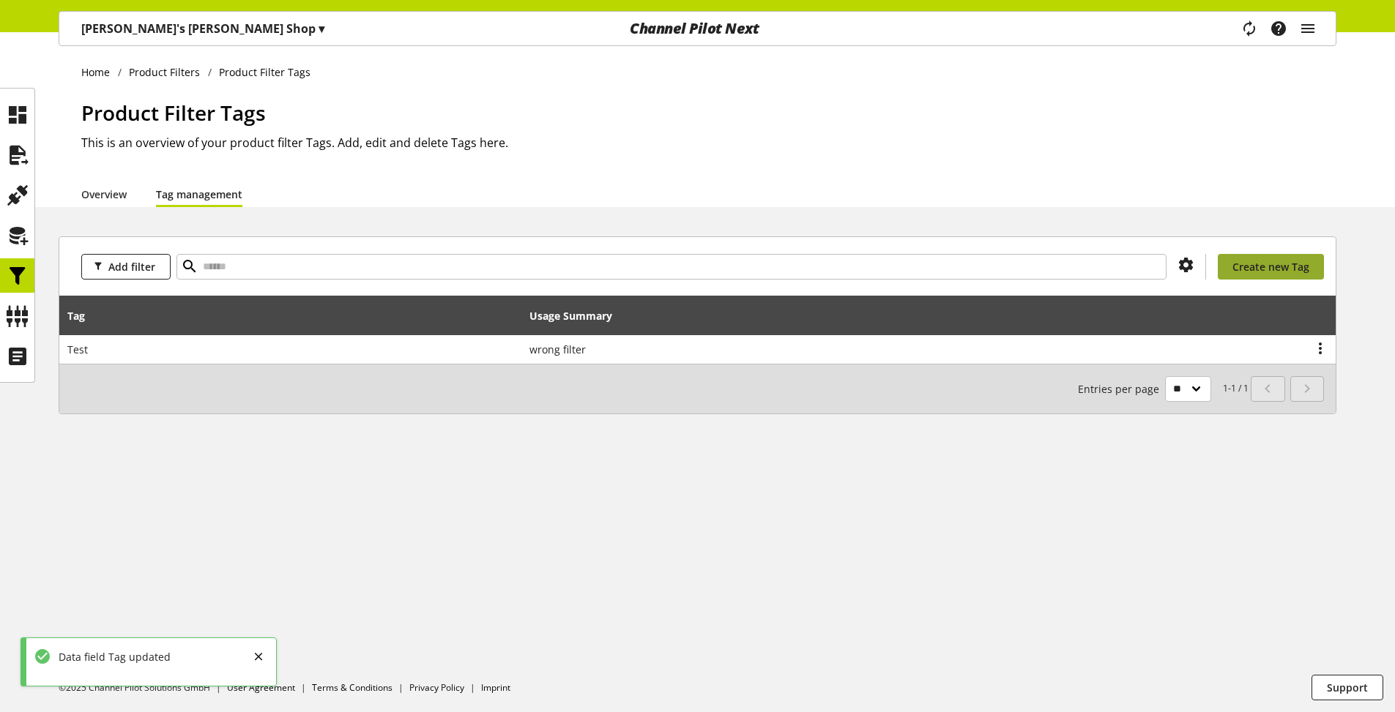
click at [1283, 270] on span "Create new Tag" at bounding box center [1270, 266] width 77 height 15
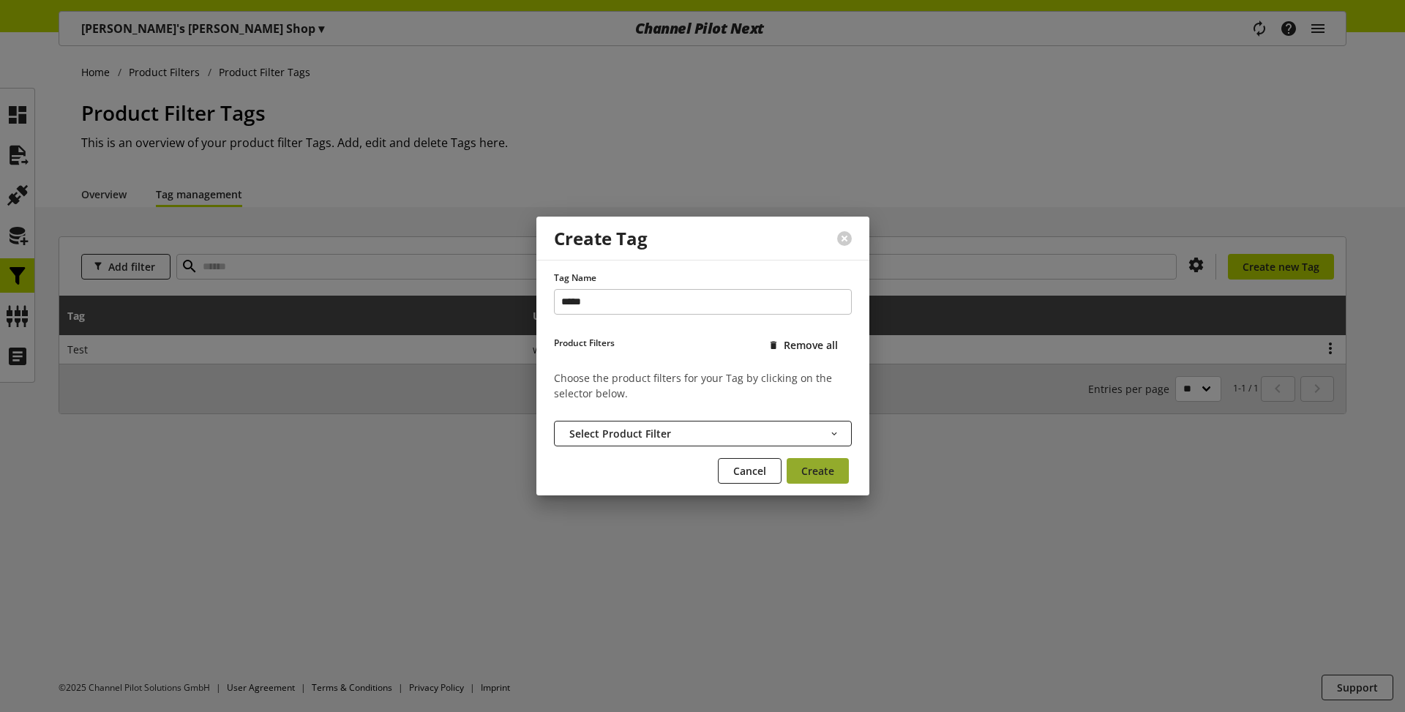
click at [817, 470] on span "Create" at bounding box center [818, 470] width 33 height 15
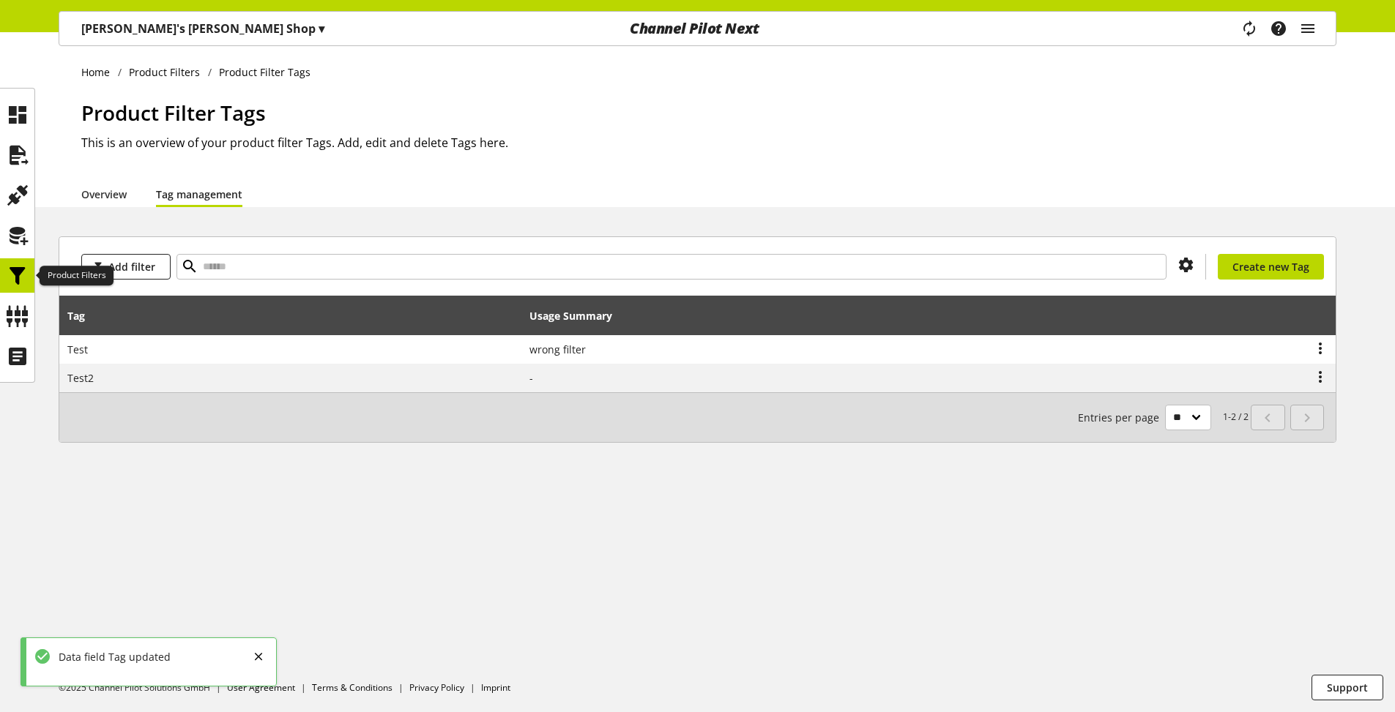
click at [19, 283] on icon at bounding box center [17, 275] width 23 height 29
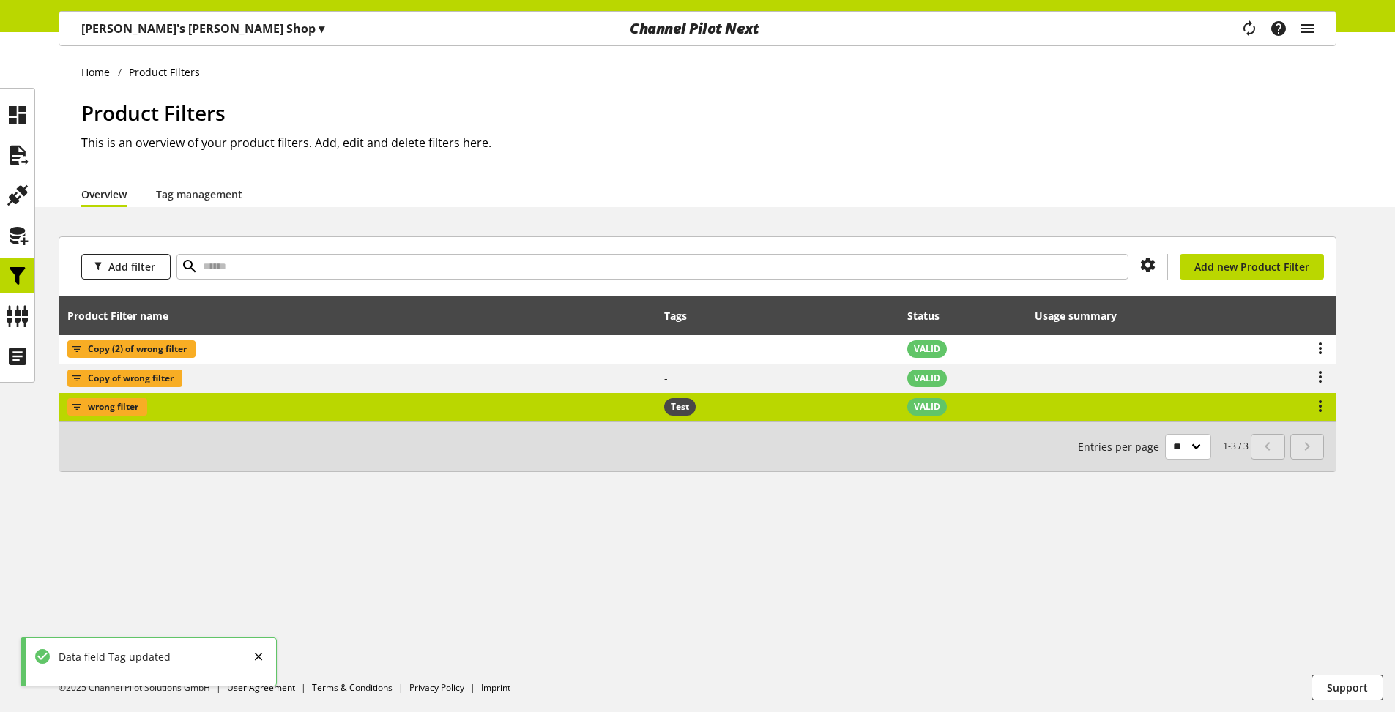
click at [673, 404] on span "Test" at bounding box center [680, 406] width 18 height 13
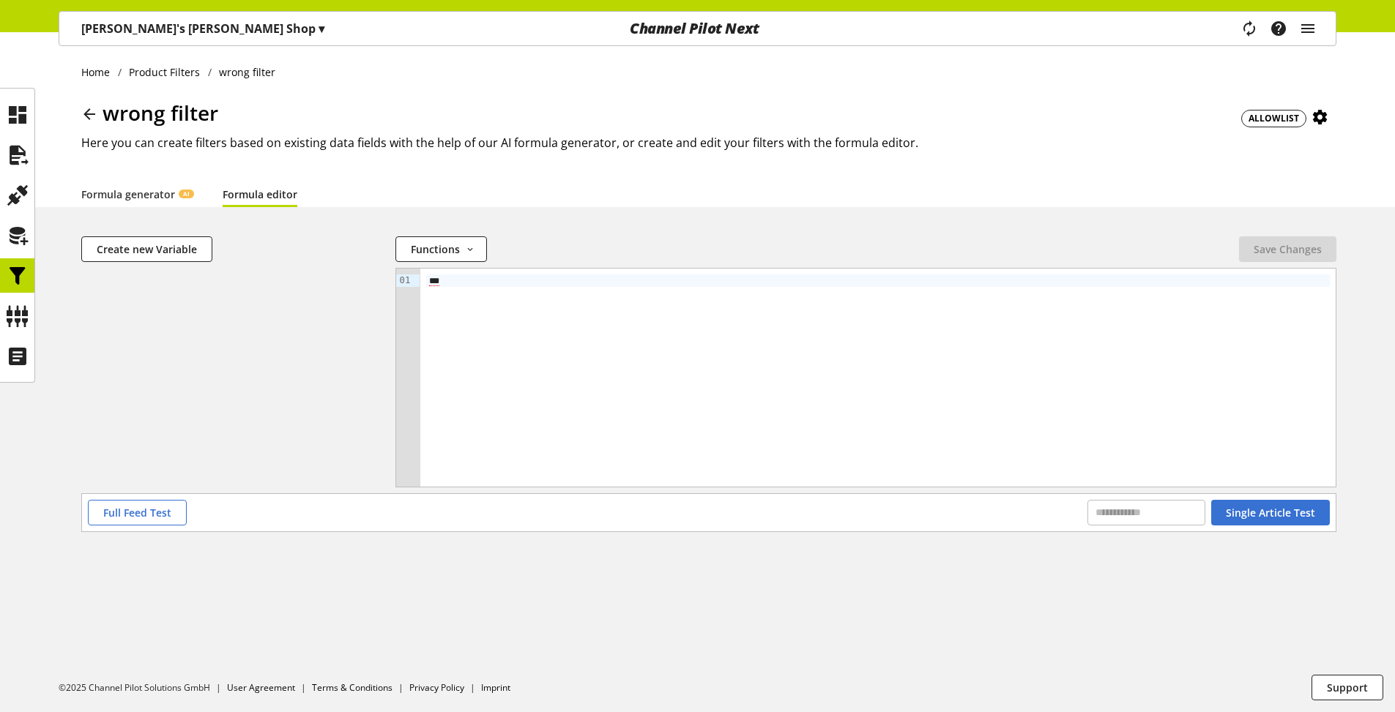
click at [23, 272] on icon at bounding box center [17, 275] width 23 height 29
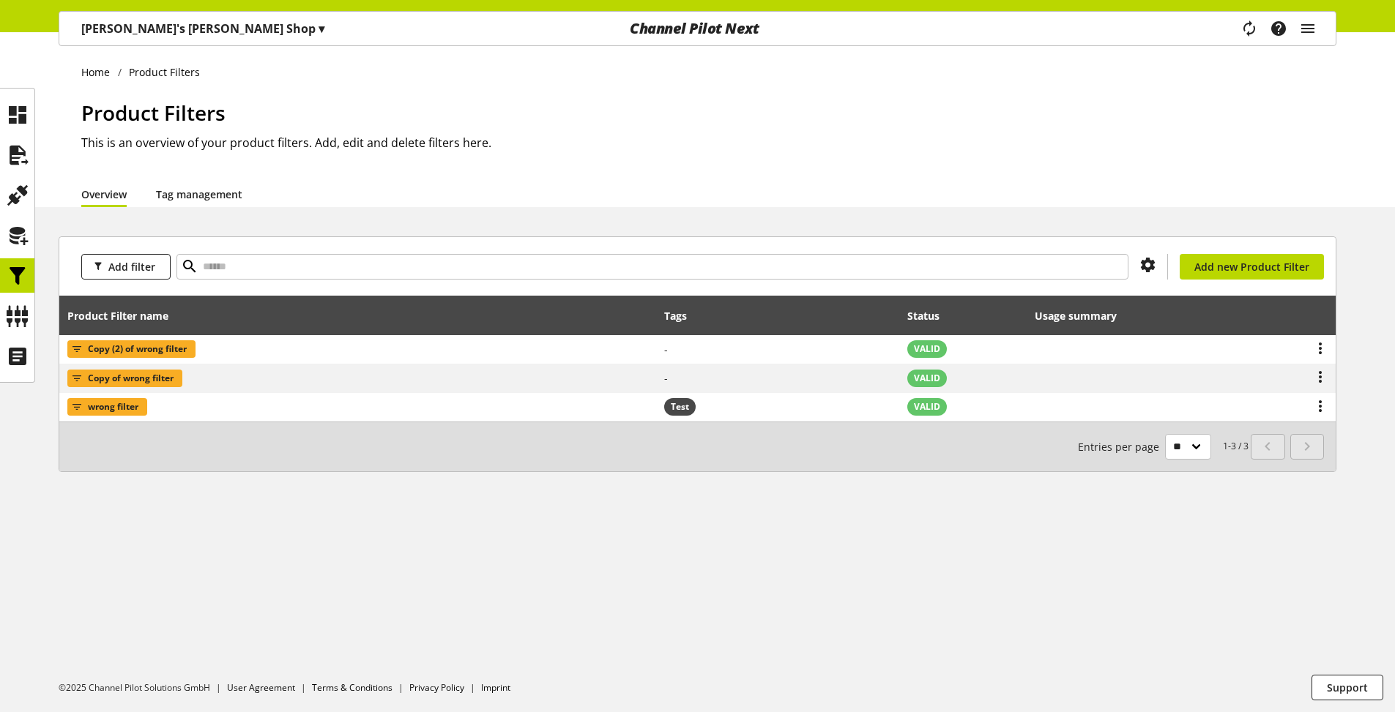
click at [206, 201] on link "Tag management" at bounding box center [199, 194] width 86 height 15
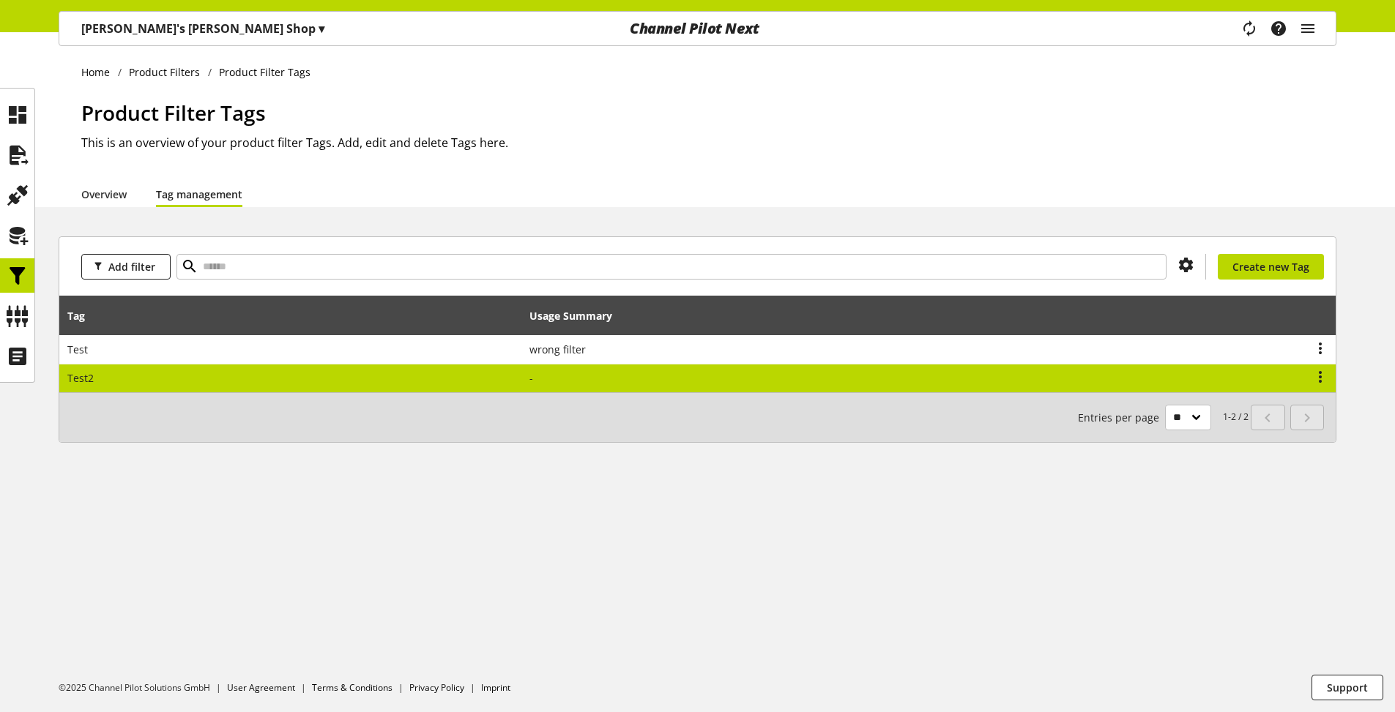
click at [568, 384] on td at bounding box center [831, 379] width 619 height 29
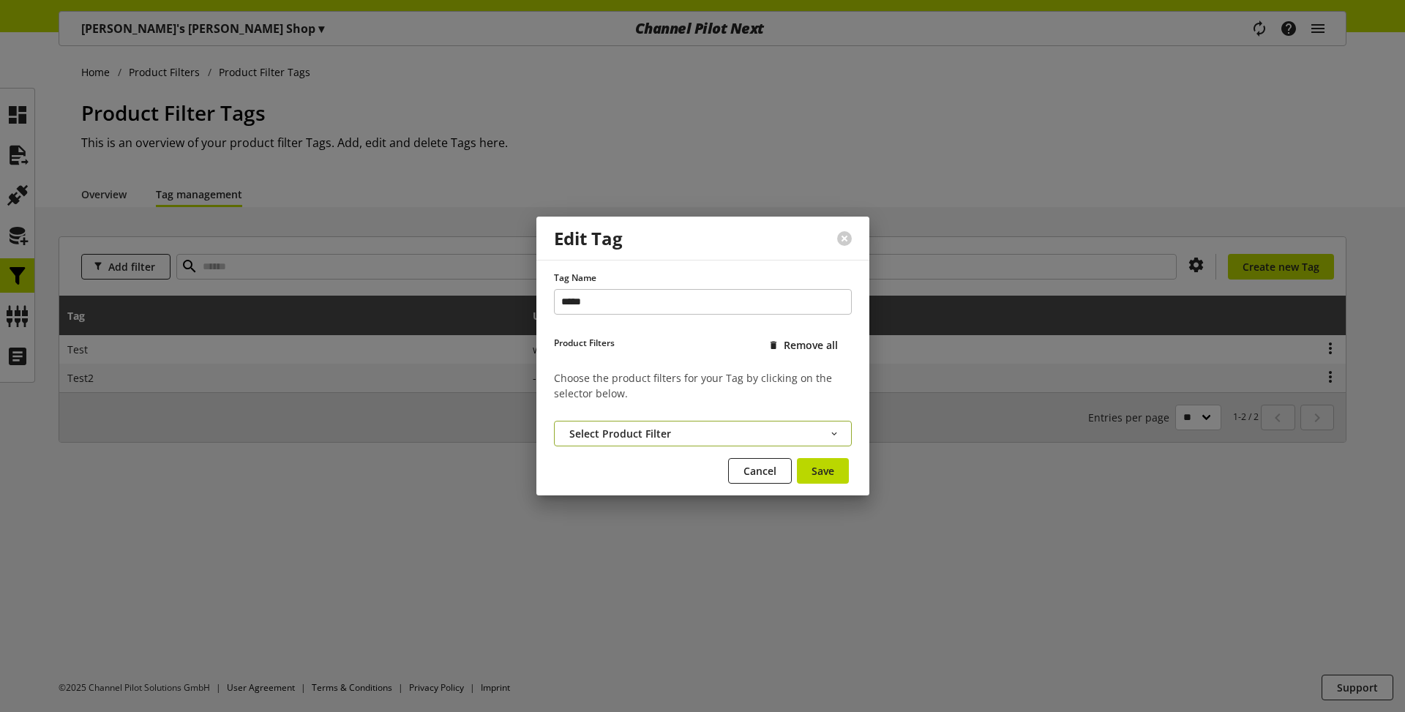
click at [660, 432] on span "Select Product Filter" at bounding box center [621, 433] width 102 height 15
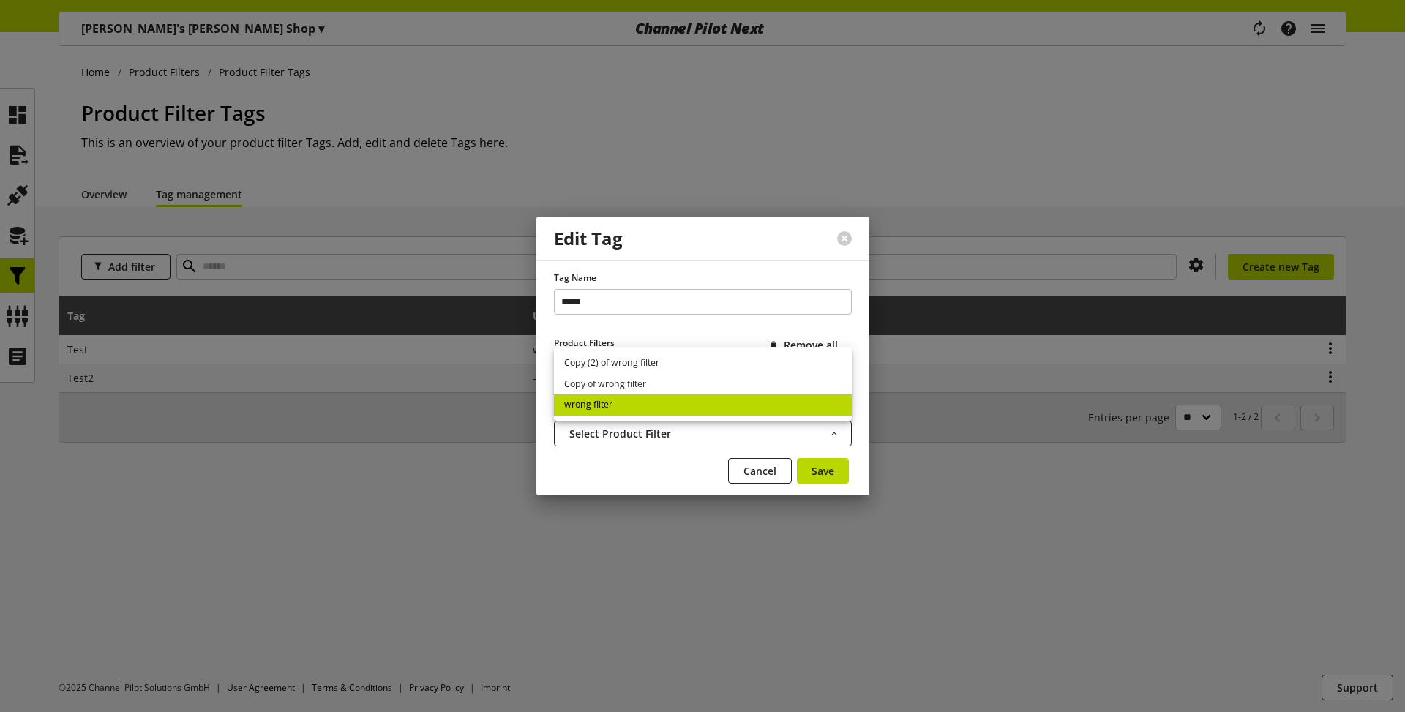
click at [611, 410] on link "wrong filter" at bounding box center [703, 405] width 298 height 21
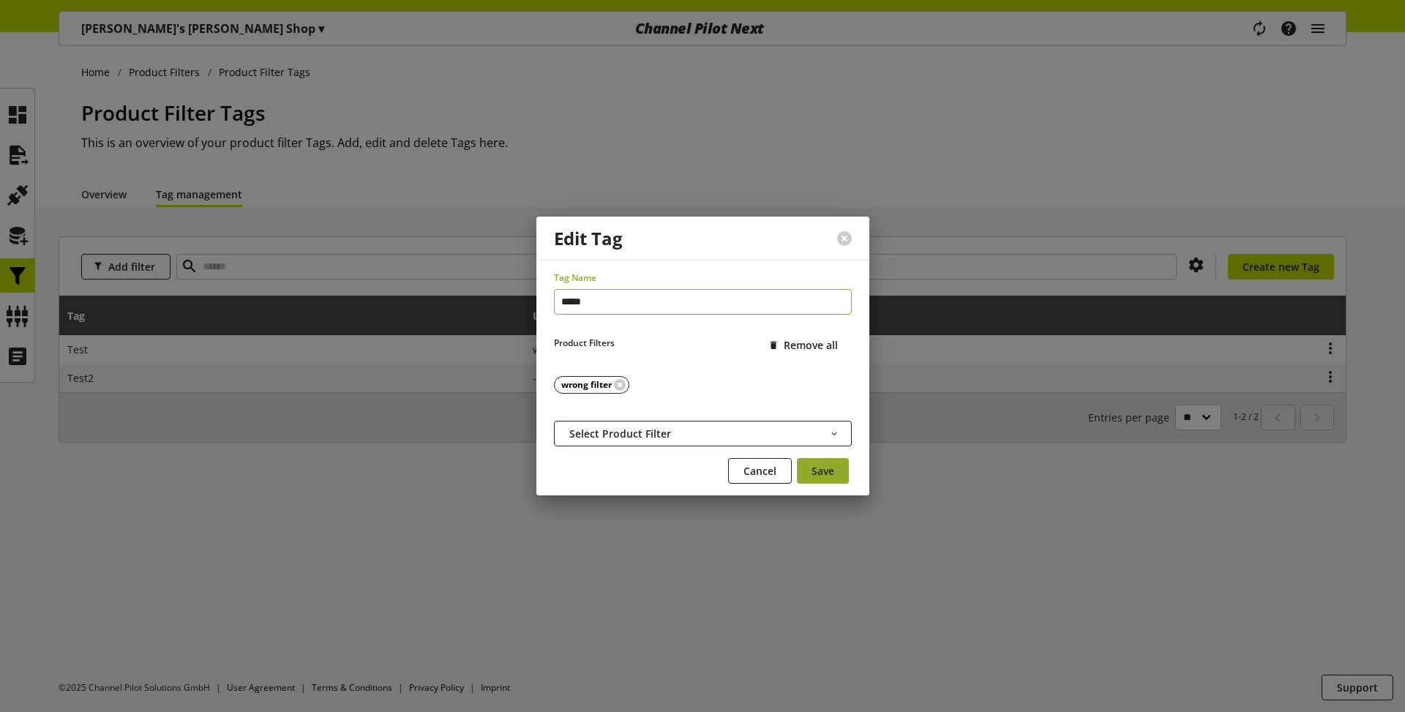
click at [823, 472] on span "Save" at bounding box center [823, 470] width 23 height 15
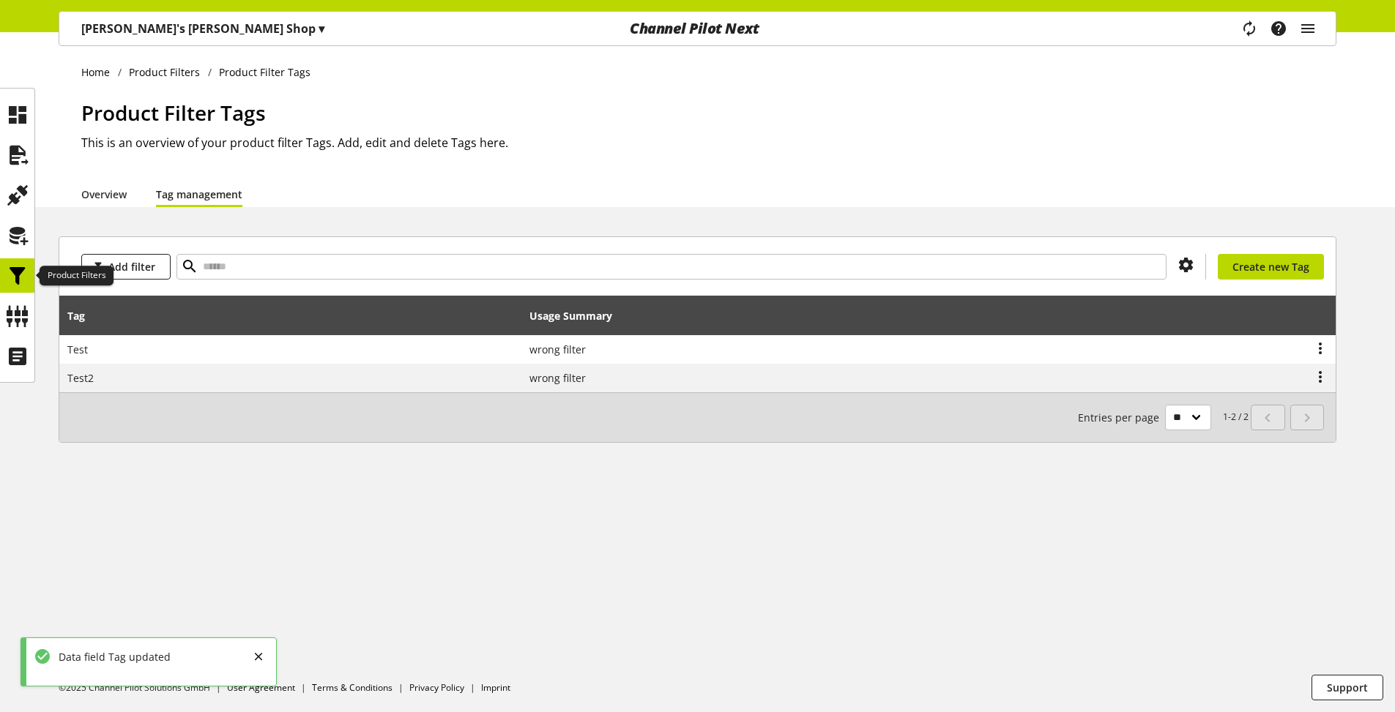
click at [26, 278] on icon at bounding box center [17, 275] width 23 height 29
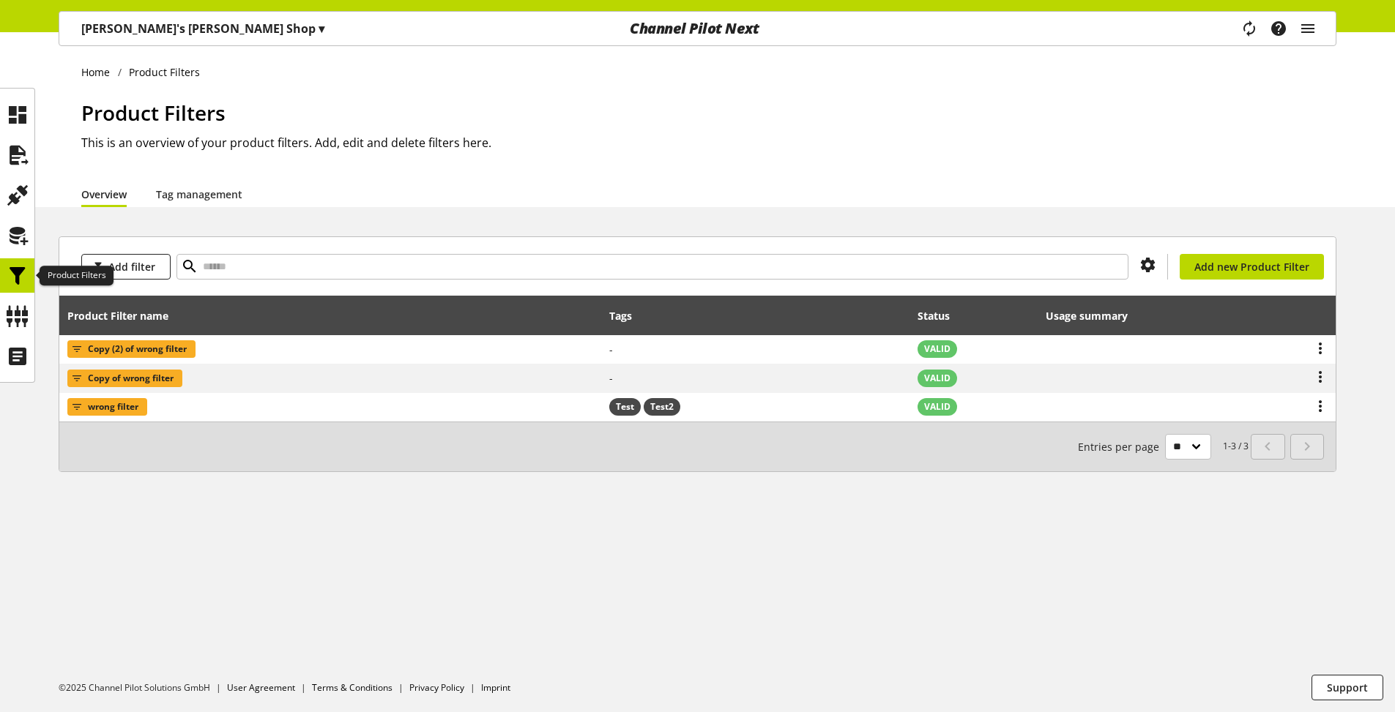
click at [13, 279] on icon at bounding box center [17, 275] width 23 height 29
click at [142, 260] on span "Add filter" at bounding box center [131, 266] width 47 height 15
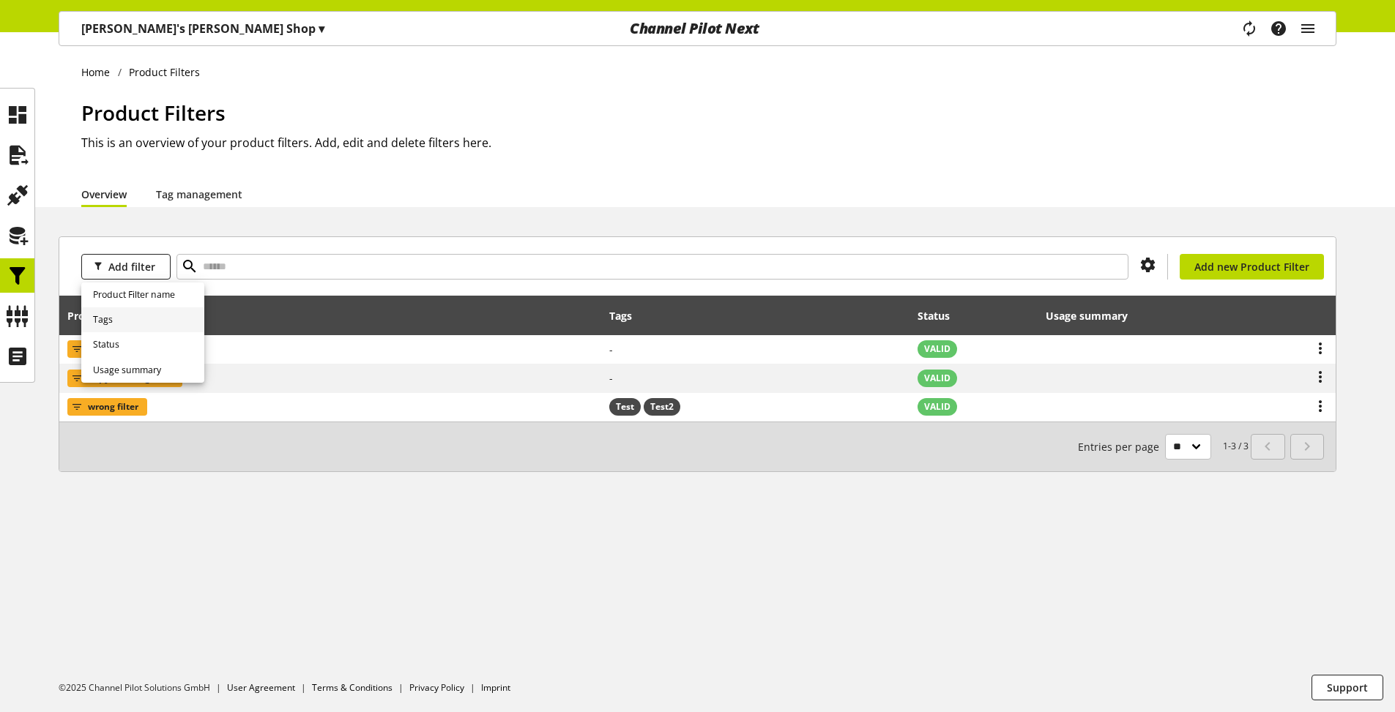
click at [120, 318] on link "Tags" at bounding box center [142, 319] width 123 height 25
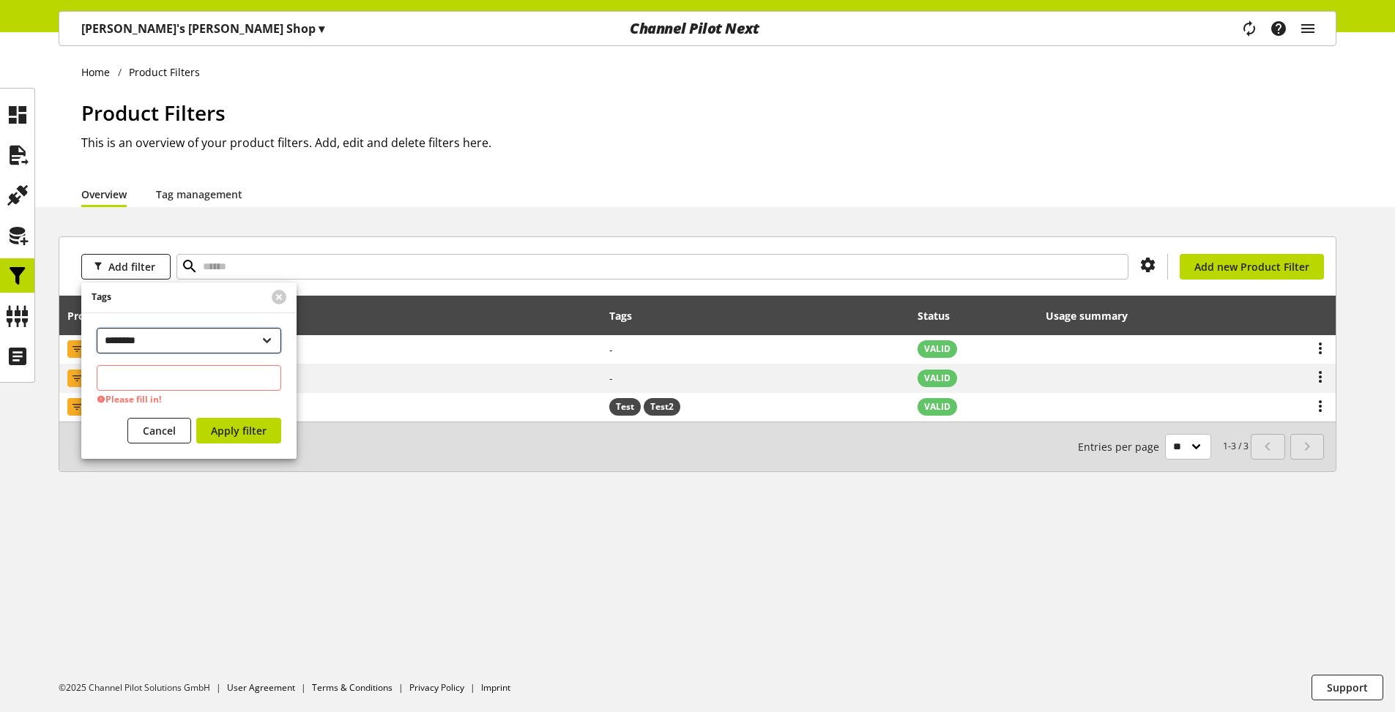
click at [179, 338] on select "**********" at bounding box center [189, 341] width 184 height 26
click at [174, 384] on input "text" at bounding box center [189, 378] width 184 height 26
click at [97, 328] on select "**********" at bounding box center [189, 341] width 184 height 26
click at [159, 383] on input "text" at bounding box center [189, 378] width 184 height 26
type input "*****"
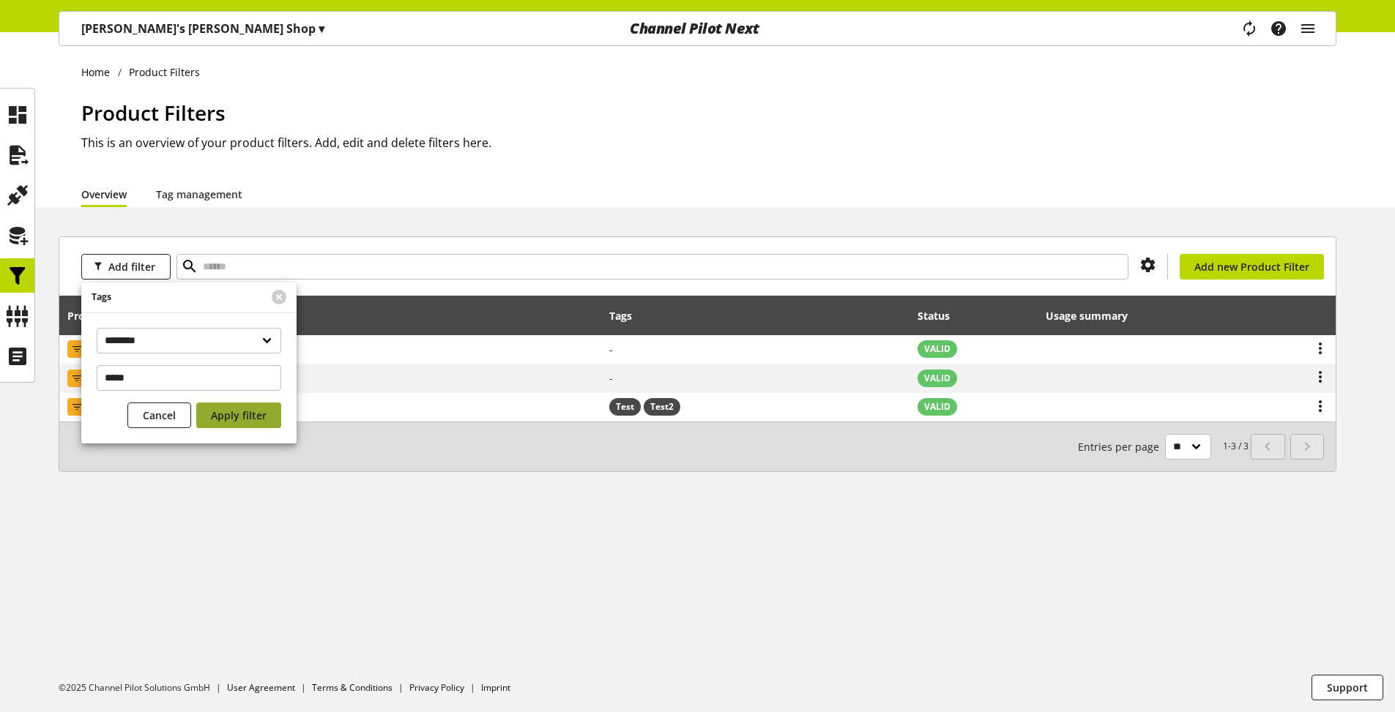
click at [236, 414] on span "Apply filter" at bounding box center [239, 415] width 56 height 15
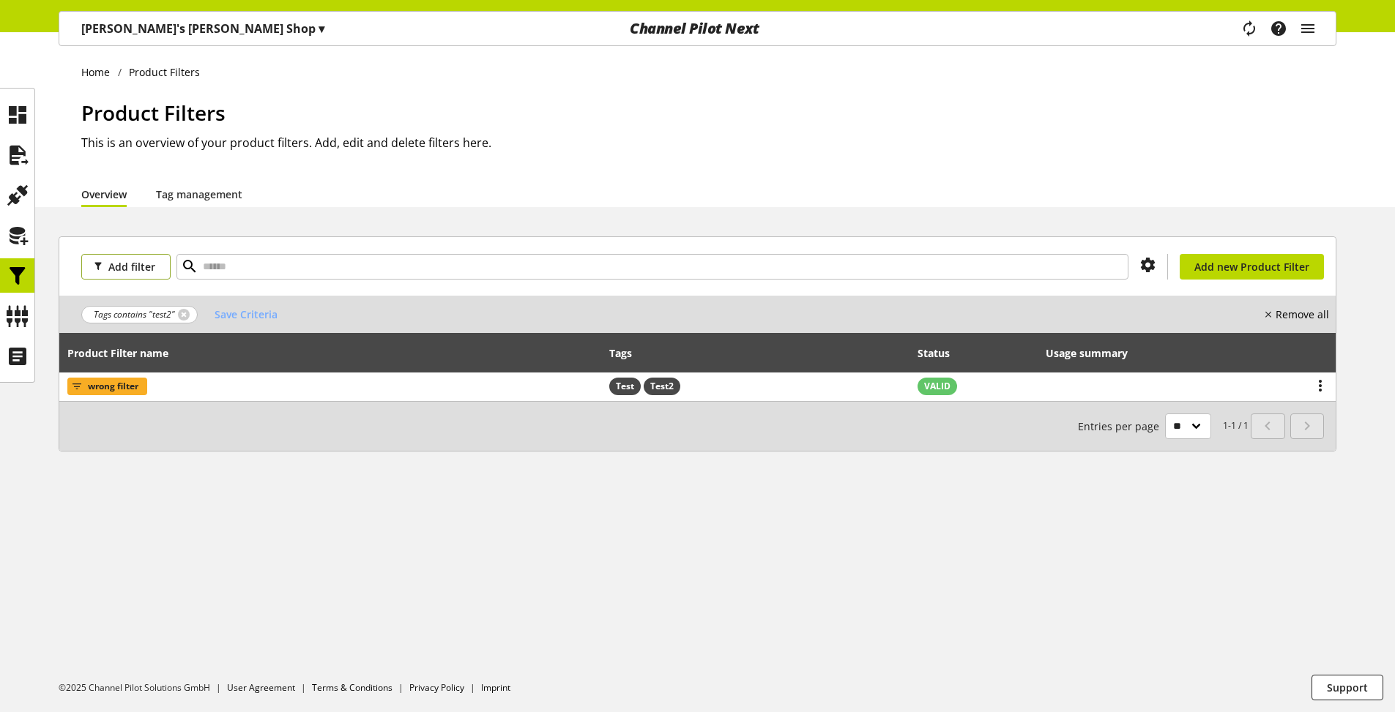
click at [150, 274] on span "Add filter" at bounding box center [131, 266] width 47 height 15
click at [150, 316] on link "Tags" at bounding box center [142, 319] width 123 height 25
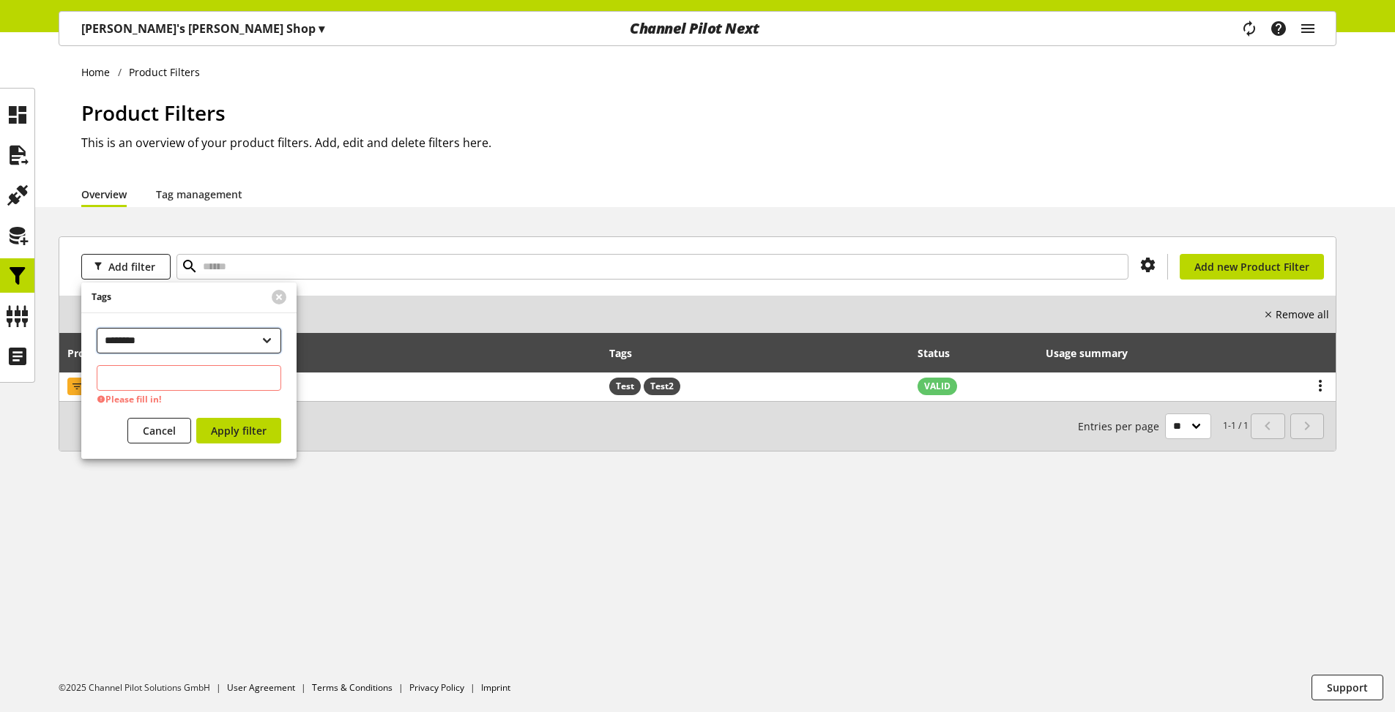
drag, startPoint x: 209, startPoint y: 344, endPoint x: 228, endPoint y: 348, distance: 19.5
click at [228, 348] on select "**********" at bounding box center [189, 341] width 184 height 26
click at [219, 382] on input "text" at bounding box center [189, 378] width 184 height 26
click at [182, 439] on button "Cancel" at bounding box center [159, 431] width 64 height 26
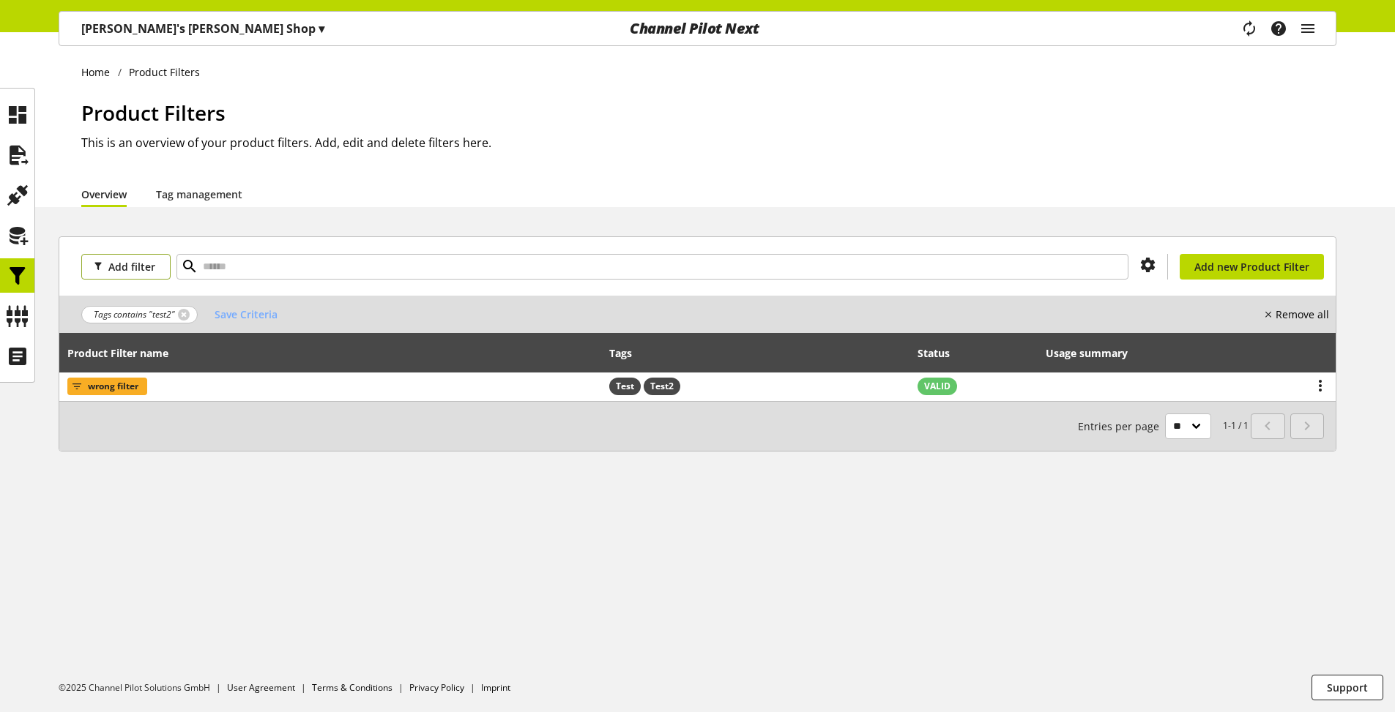
click at [131, 271] on span "Add filter" at bounding box center [131, 266] width 47 height 15
click at [127, 338] on link "Status" at bounding box center [142, 344] width 123 height 25
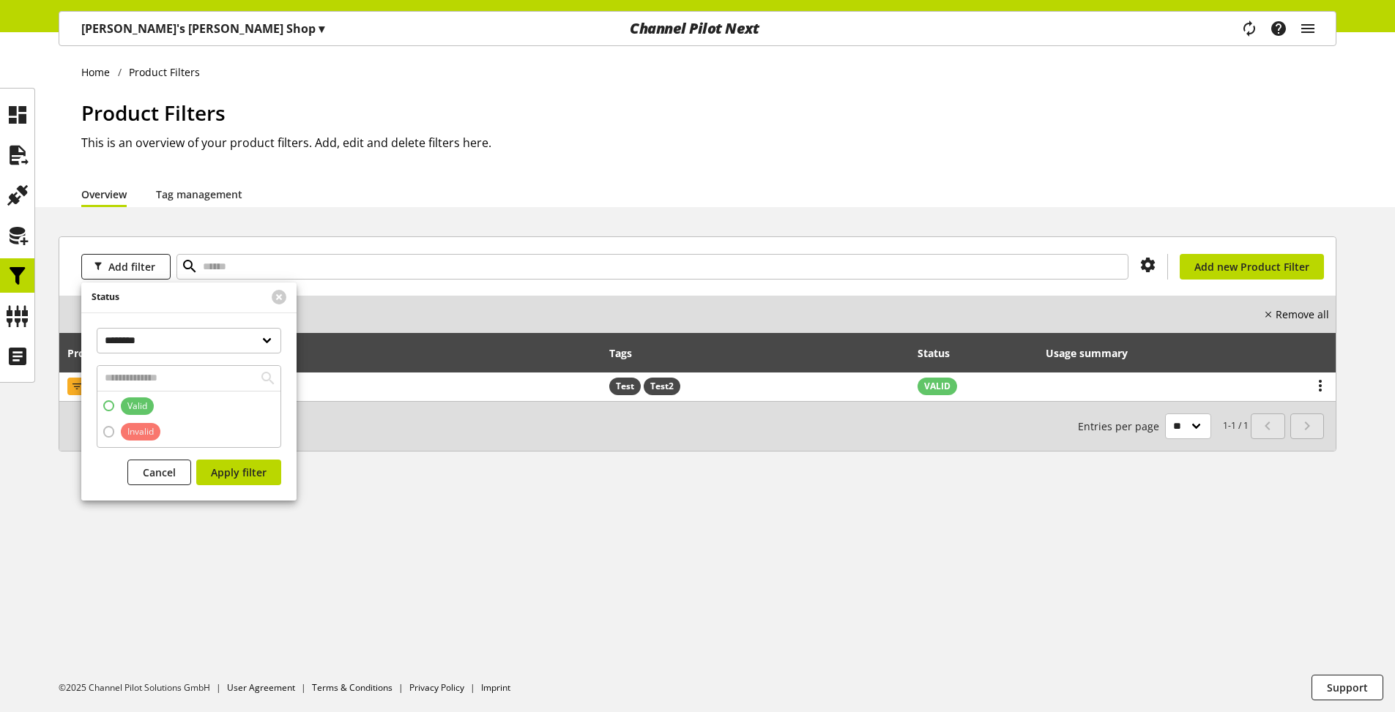
click at [108, 404] on span at bounding box center [108, 405] width 11 height 11
click at [114, 428] on span "Invalid" at bounding box center [136, 432] width 45 height 18
click at [107, 399] on label "Valid" at bounding box center [128, 406] width 51 height 18
click at [111, 429] on span at bounding box center [108, 431] width 11 height 11
click at [110, 409] on span at bounding box center [108, 405] width 11 height 11
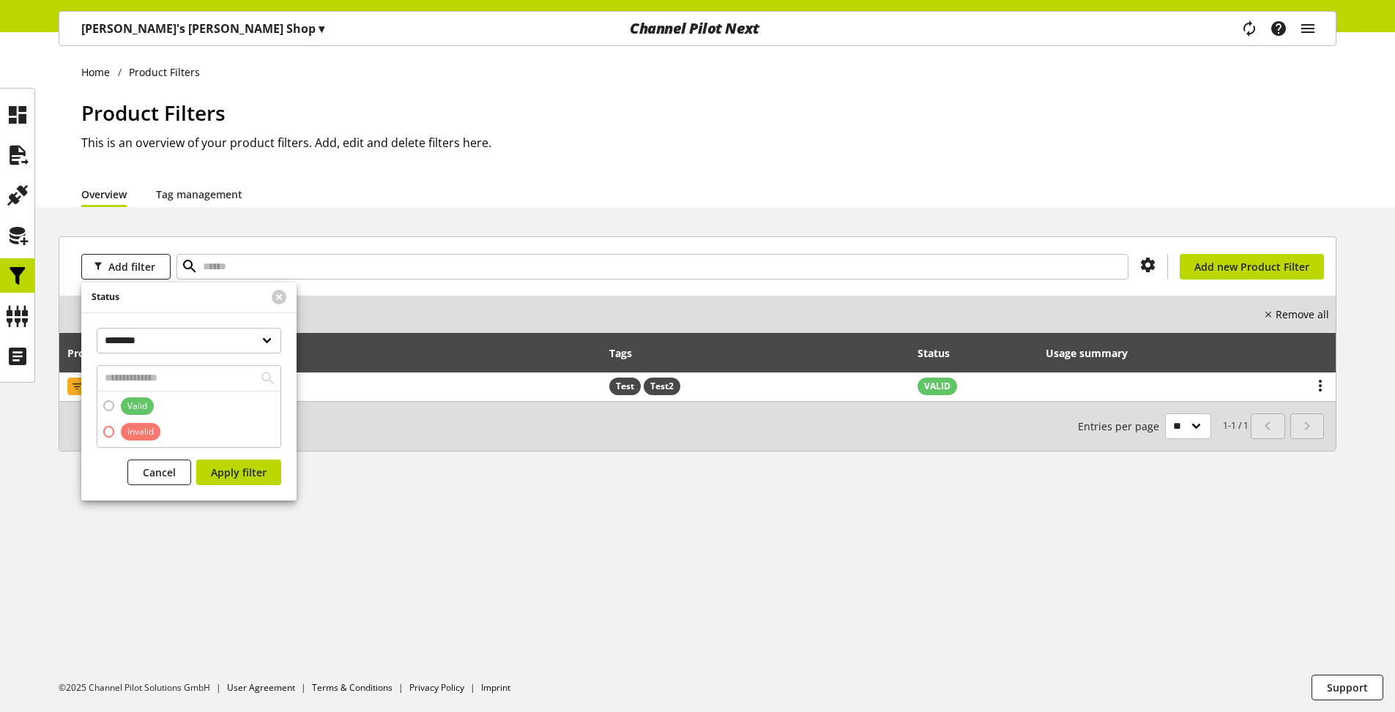
click at [108, 428] on span at bounding box center [108, 431] width 11 height 11
click at [161, 473] on span "Cancel" at bounding box center [159, 472] width 33 height 15
